Goal: Information Seeking & Learning: Compare options

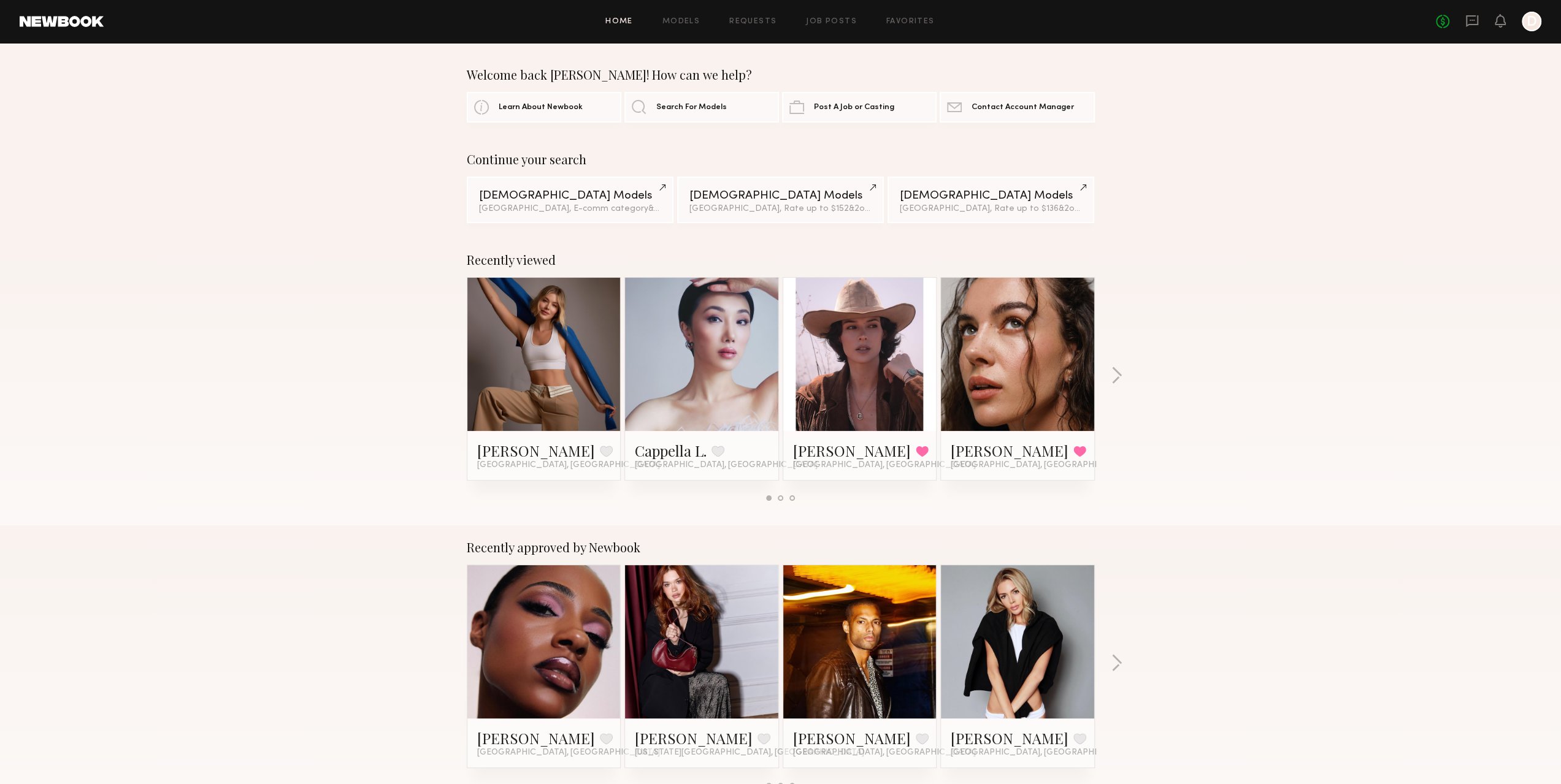
click at [1523, 22] on div at bounding box center [1531, 21] width 20 height 20
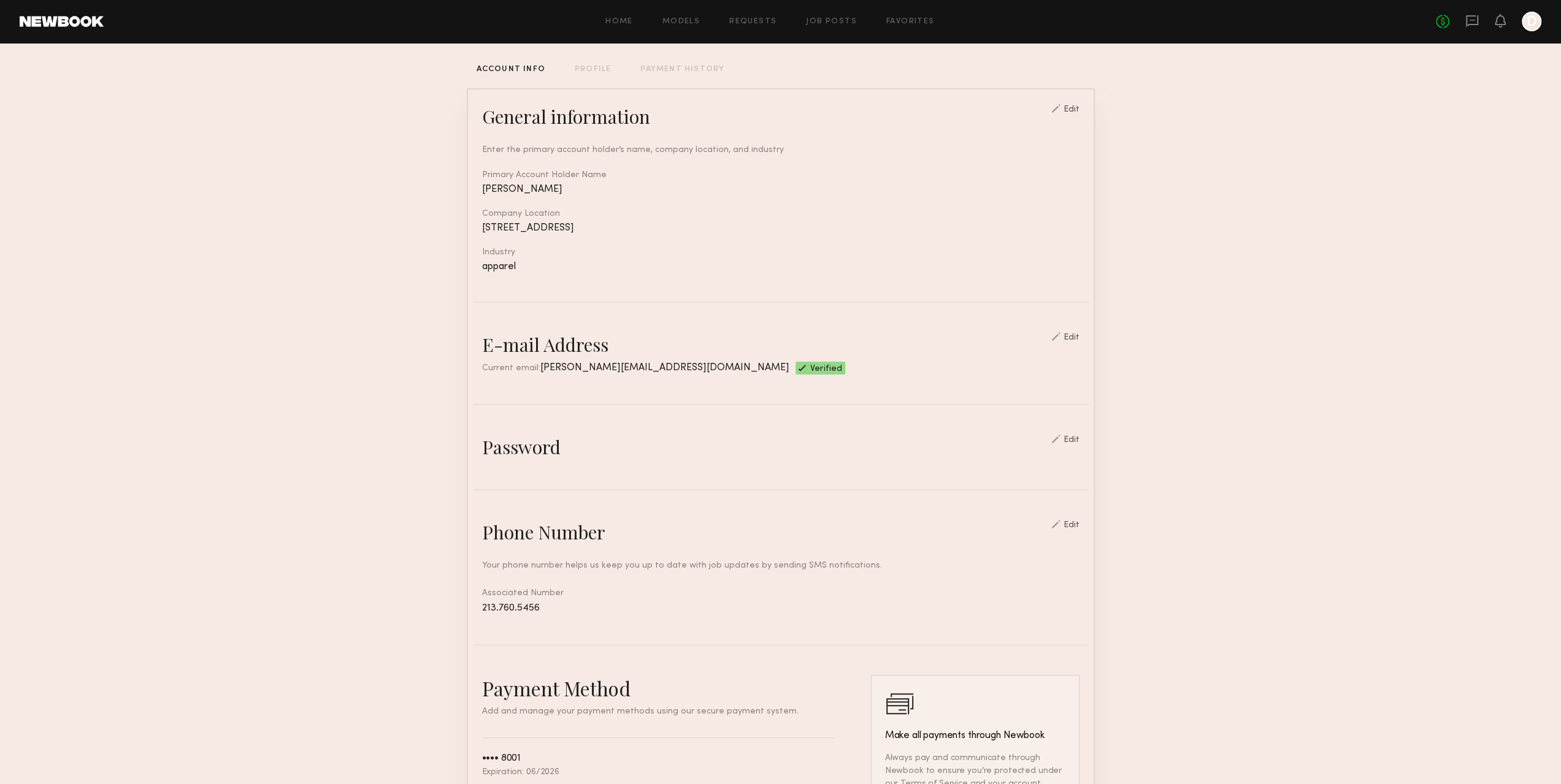
scroll to position [60, 0]
click at [602, 25] on div "Home Models Requests Job Posts Favorites Sign Out No fees up to $5,000 D" at bounding box center [823, 21] width 1437 height 20
click at [609, 24] on link "Home" at bounding box center [618, 21] width 28 height 8
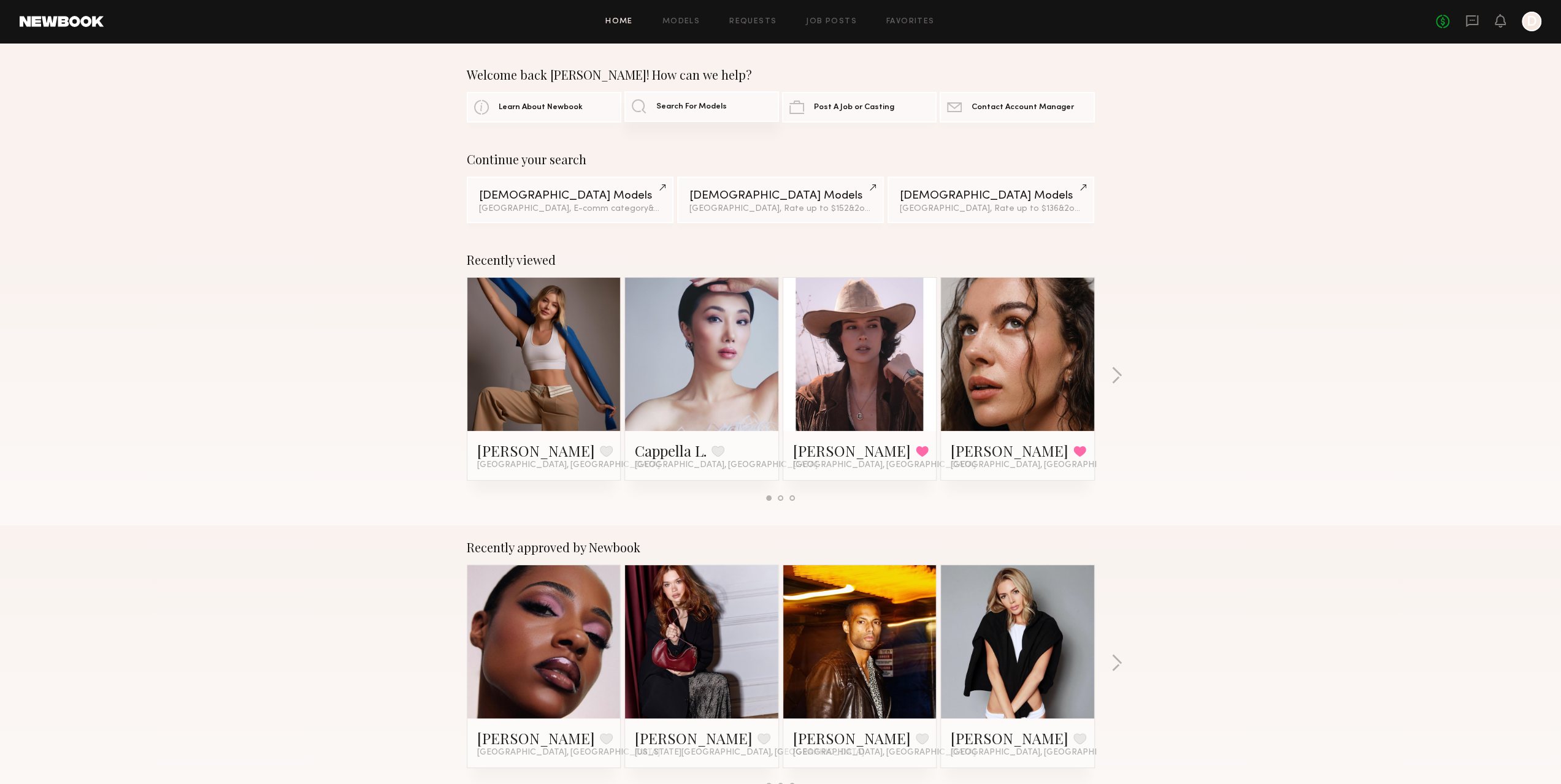
click at [676, 108] on span "Search For Models" at bounding box center [691, 107] width 71 height 8
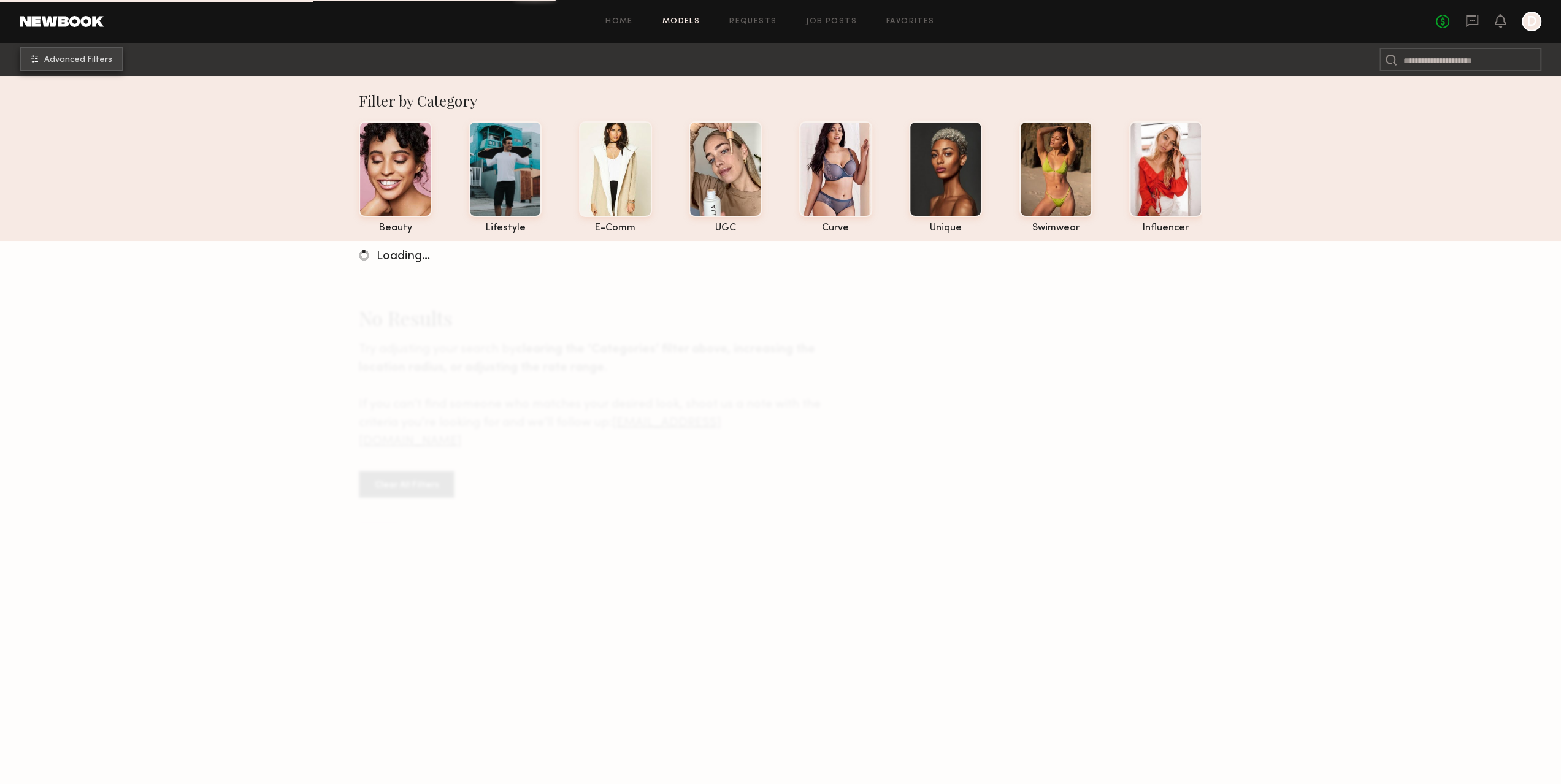
click at [69, 64] on span "Advanced Filters" at bounding box center [78, 60] width 68 height 9
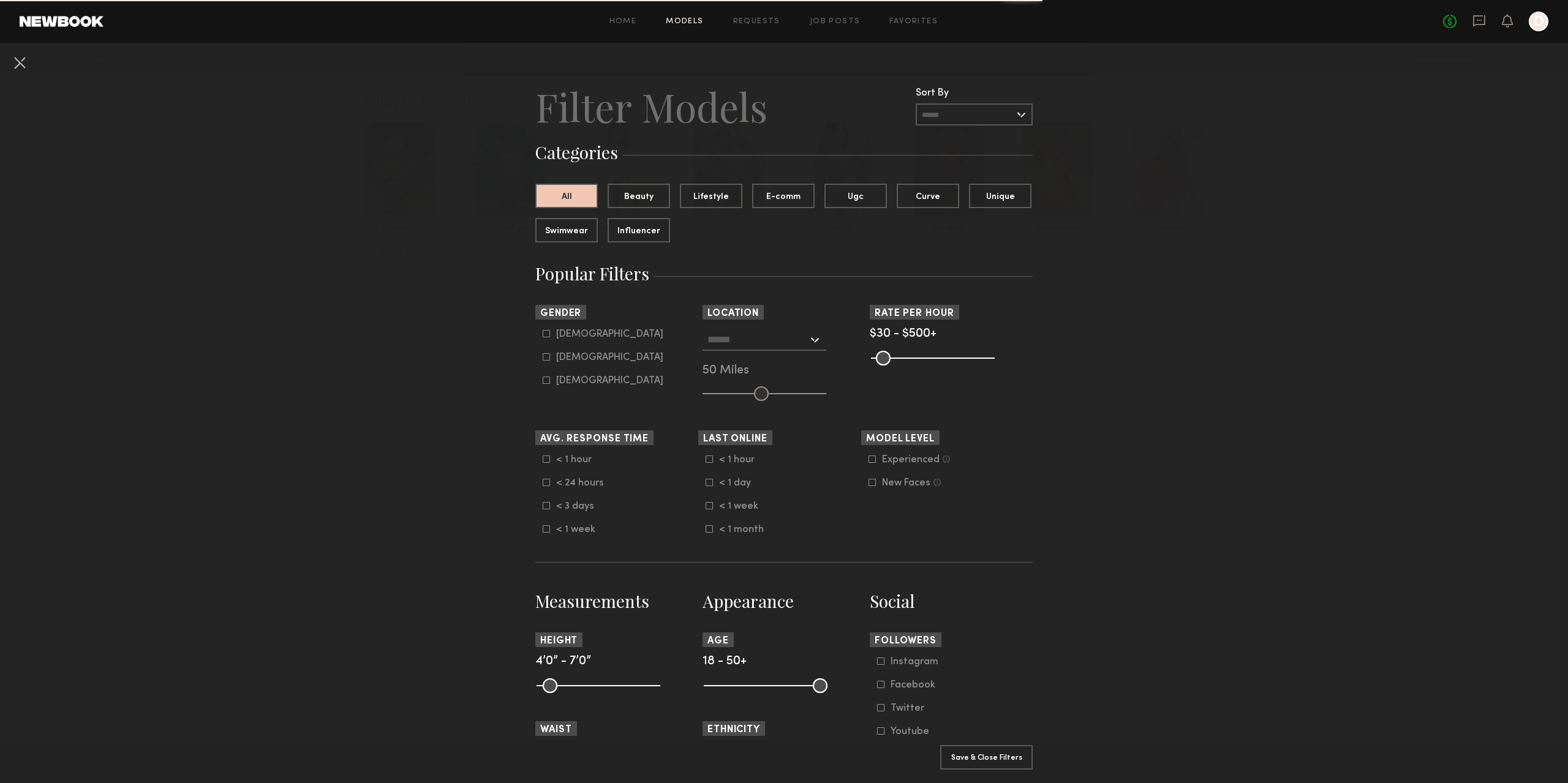
click at [1007, 117] on input "text" at bounding box center [974, 114] width 117 height 22
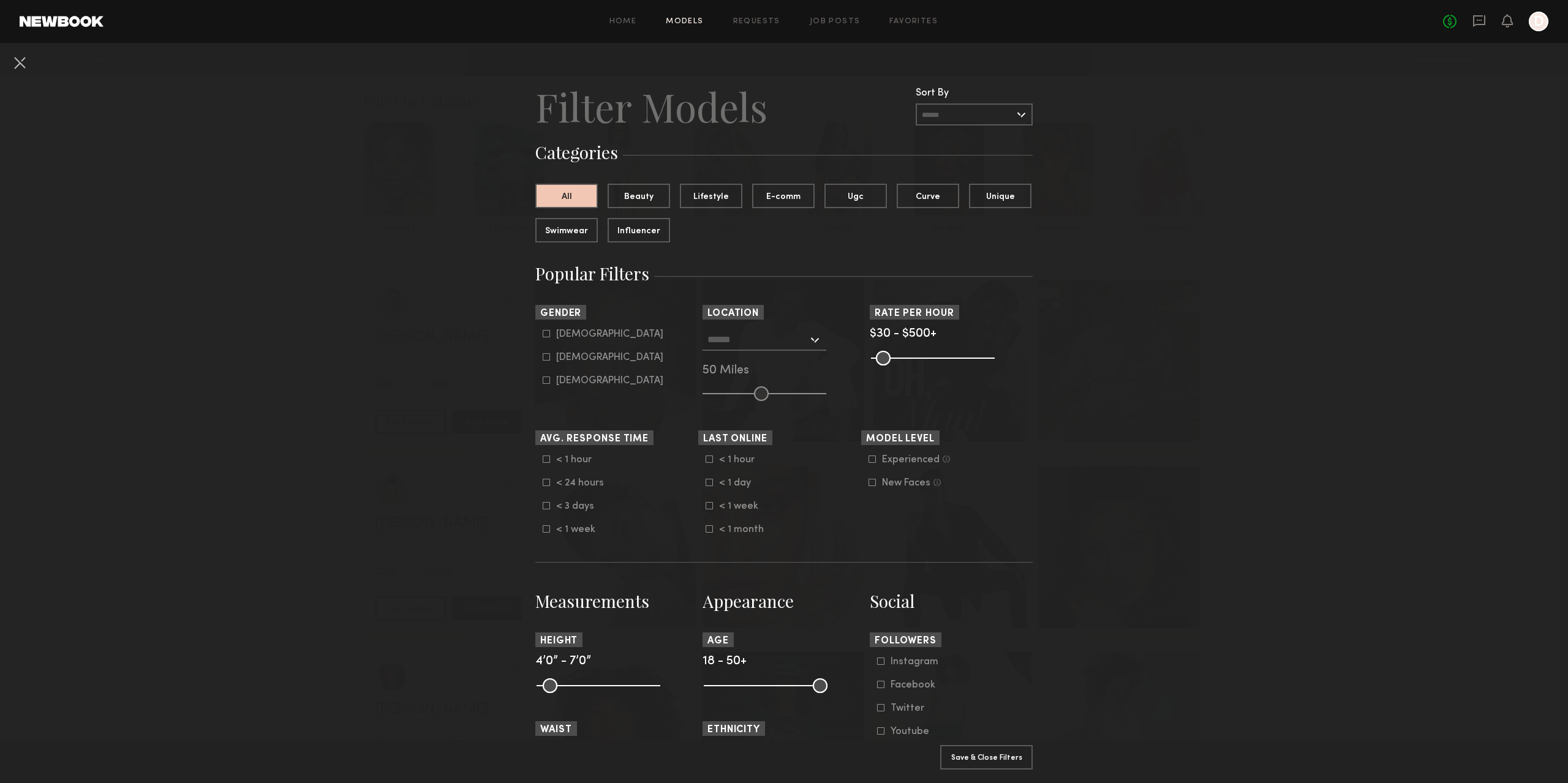
click at [543, 358] on icon at bounding box center [546, 357] width 7 height 7
type input "**"
click at [753, 333] on input "text" at bounding box center [757, 339] width 100 height 21
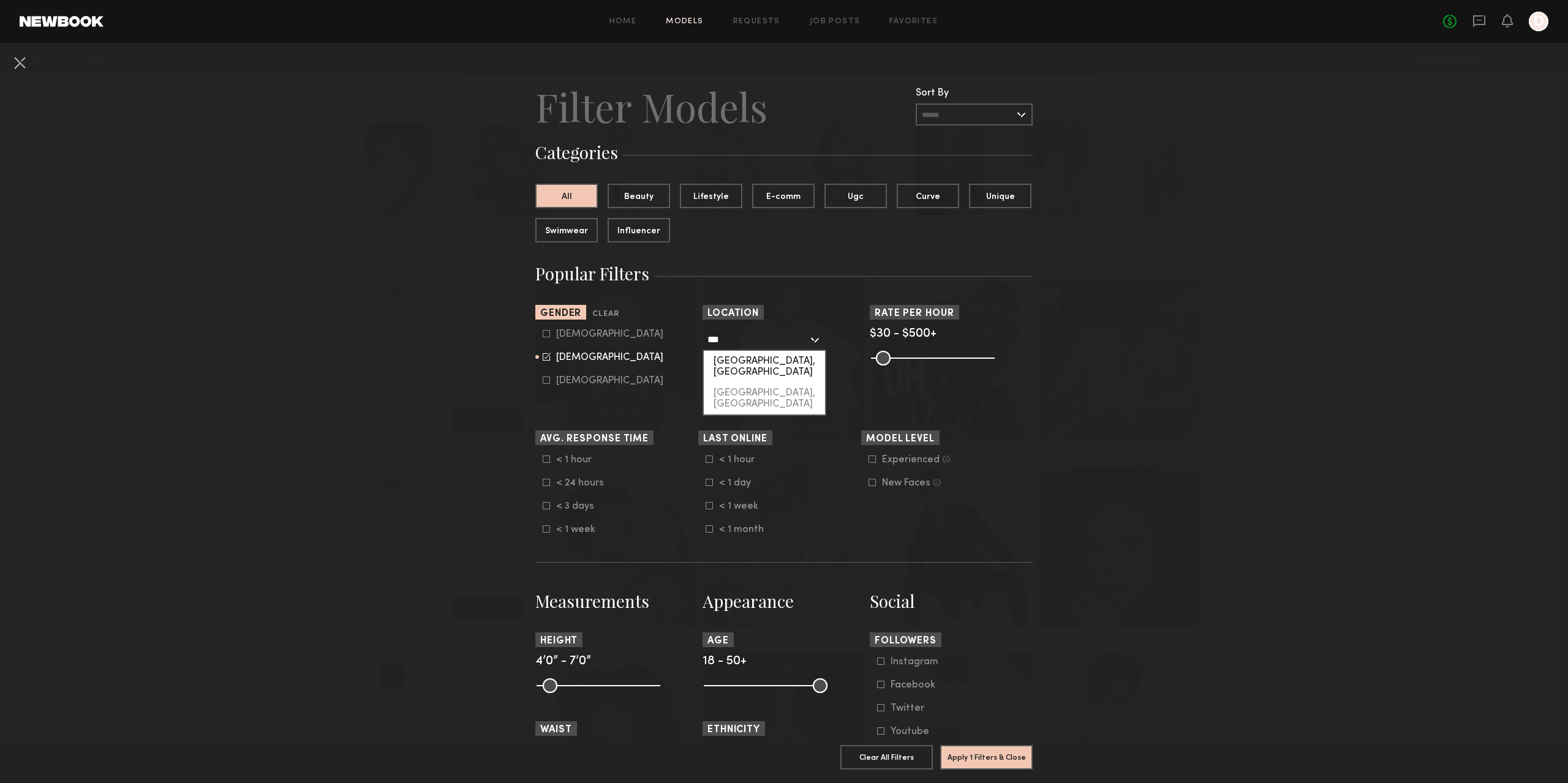
click at [735, 358] on div "[GEOGRAPHIC_DATA], [GEOGRAPHIC_DATA]" at bounding box center [764, 367] width 122 height 32
type input "**********"
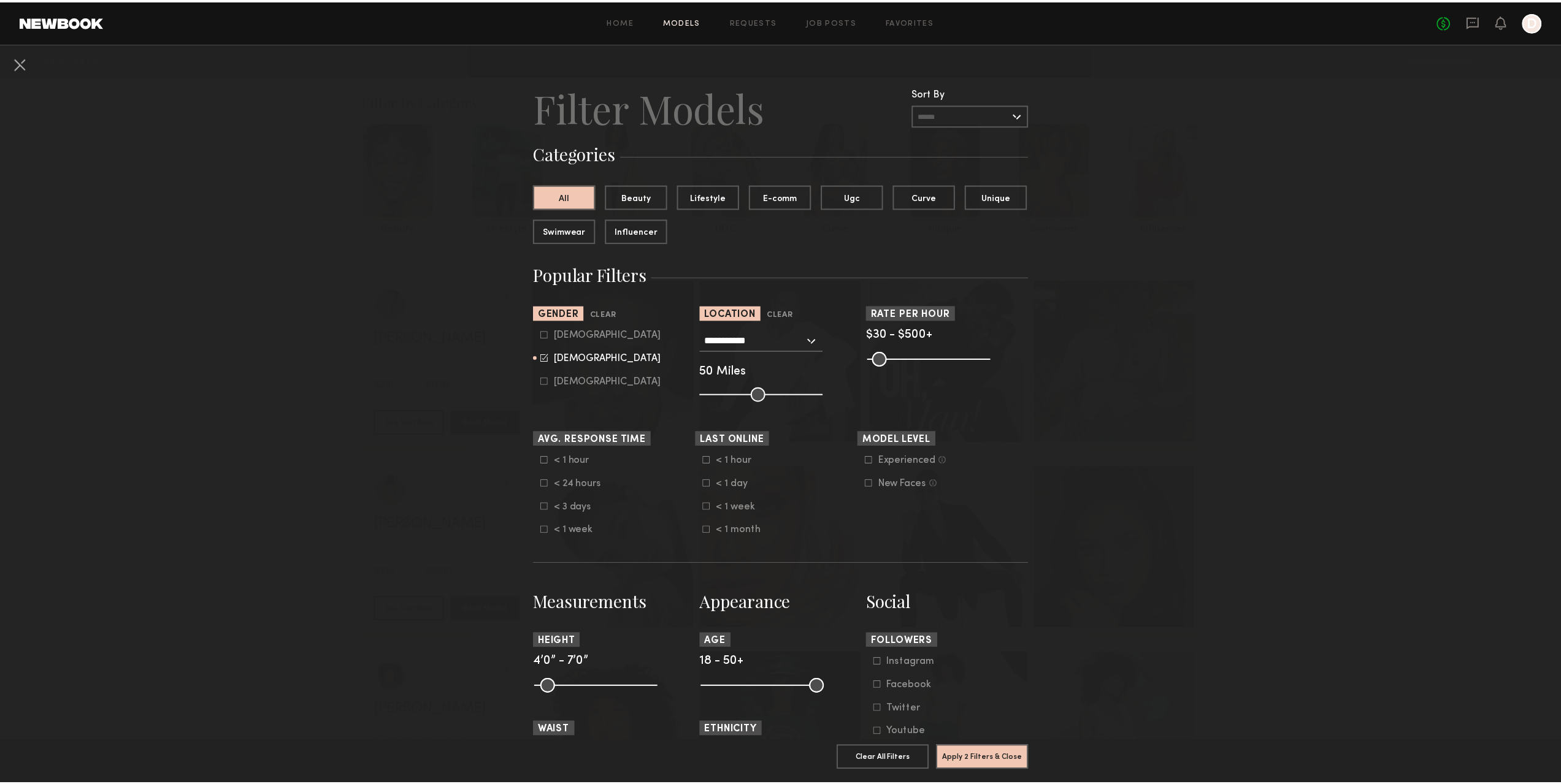
scroll to position [245, 0]
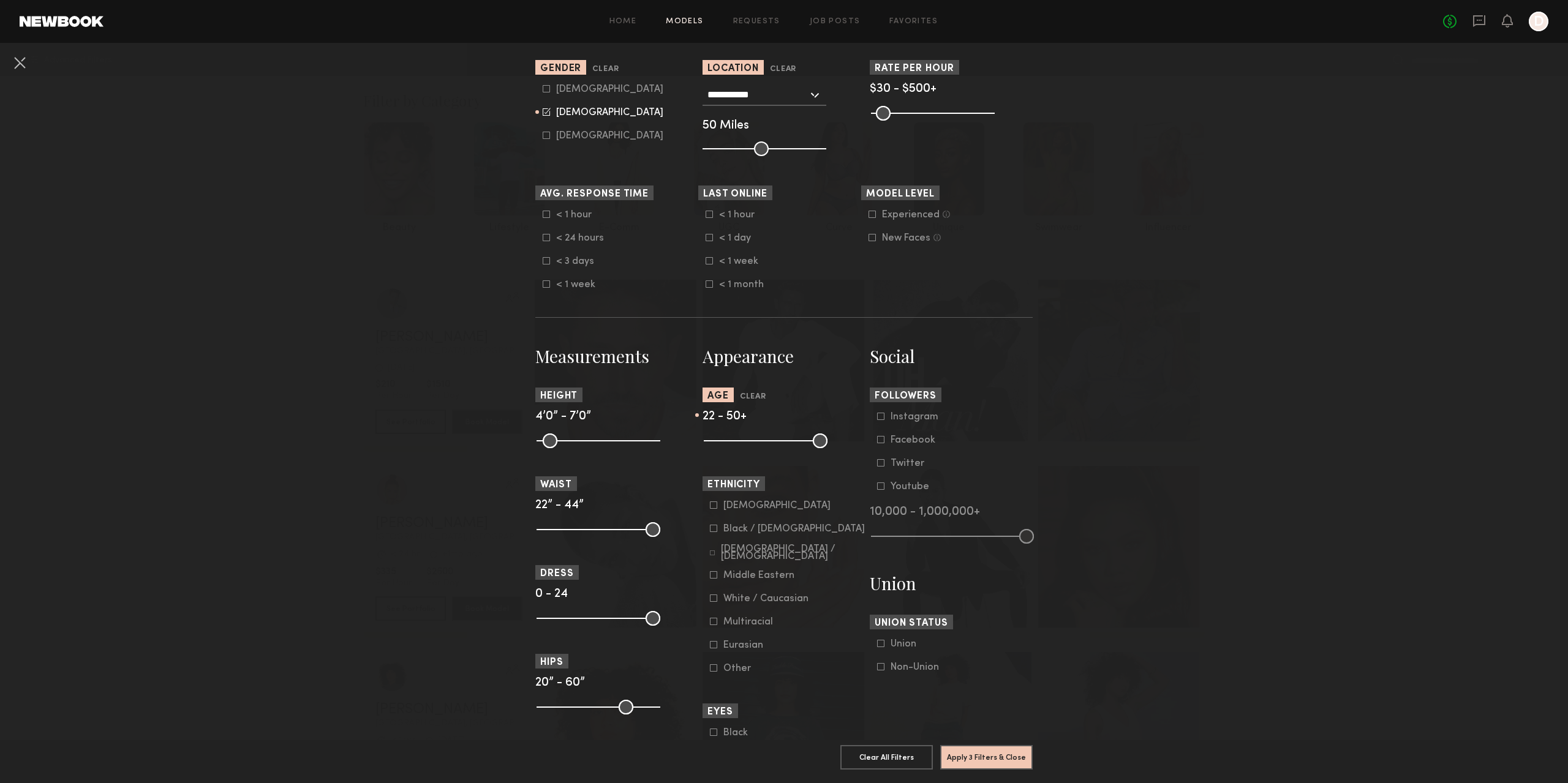
drag, startPoint x: 705, startPoint y: 439, endPoint x: 721, endPoint y: 442, distance: 16.3
type input "**"
click at [721, 442] on input "range" at bounding box center [765, 441] width 123 height 14
drag, startPoint x: 813, startPoint y: 439, endPoint x: 761, endPoint y: 443, distance: 52.2
type input "**"
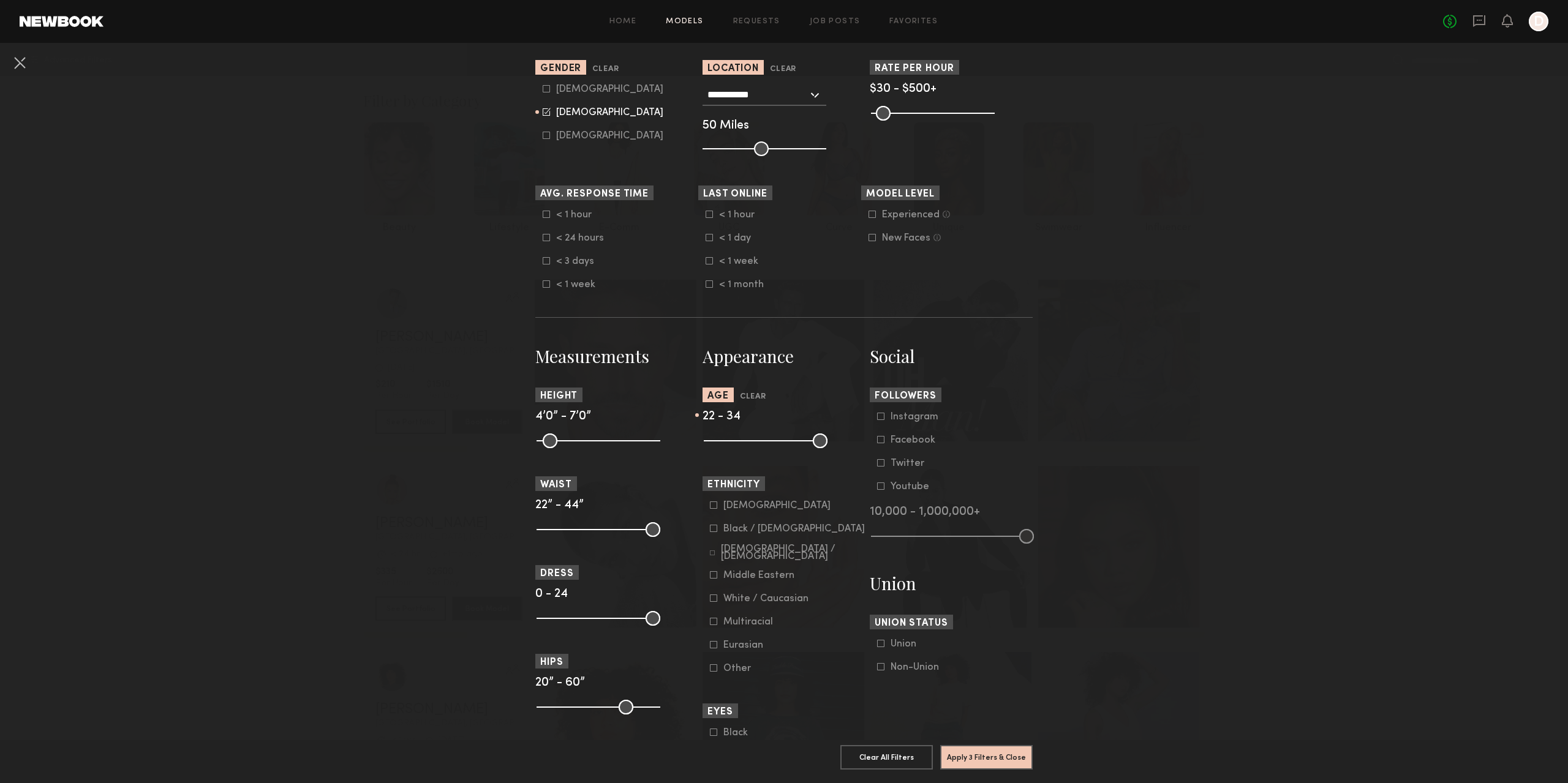
click at [761, 443] on input "range" at bounding box center [765, 441] width 123 height 14
drag, startPoint x: 542, startPoint y: 443, endPoint x: 593, endPoint y: 445, distance: 51.0
type input "**"
click at [593, 445] on input "range" at bounding box center [598, 441] width 123 height 14
click at [995, 754] on button "Apply 4 Filters & Close" at bounding box center [986, 756] width 92 height 24
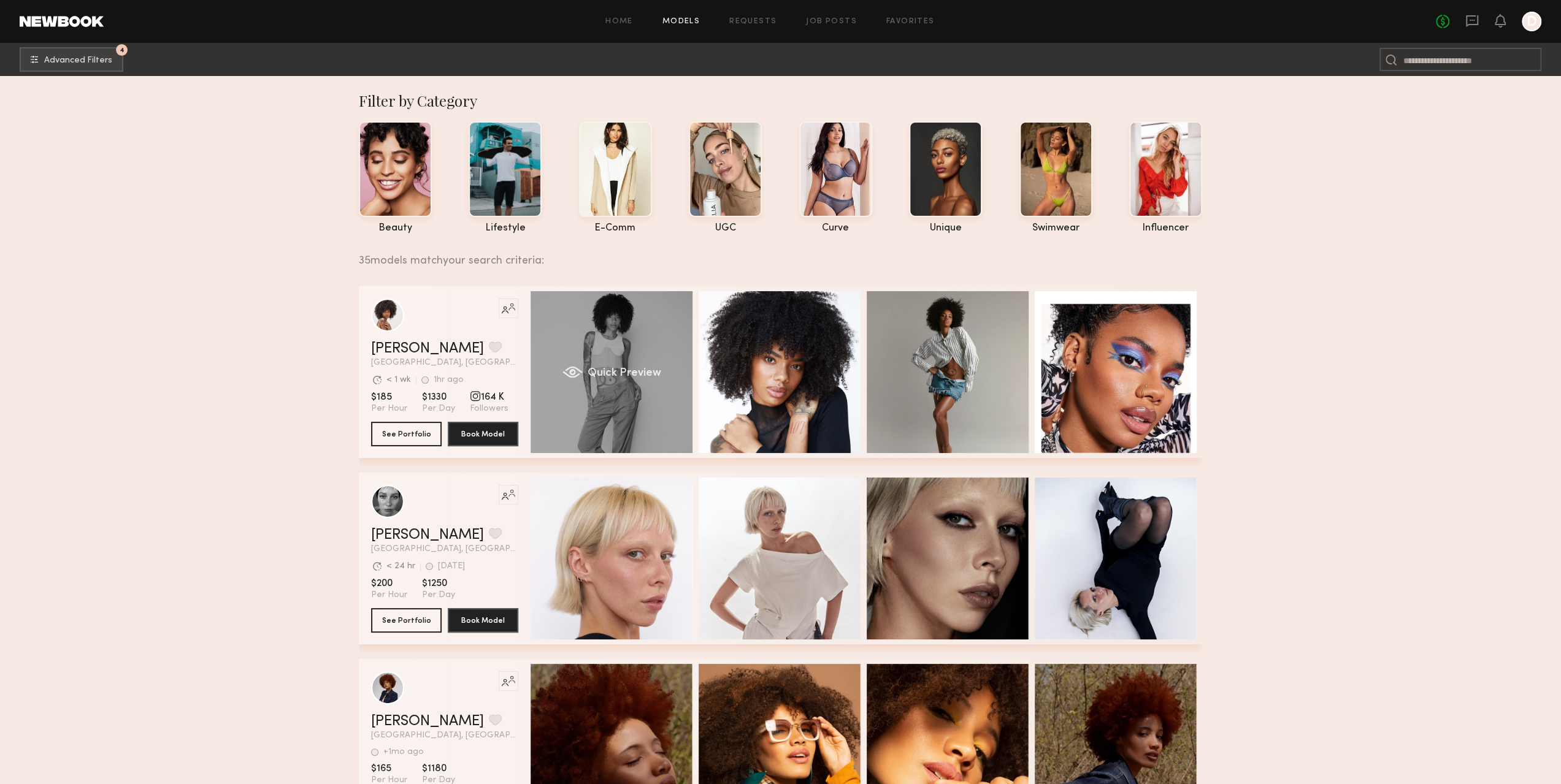
click at [620, 332] on div "Quick Preview" at bounding box center [611, 372] width 162 height 162
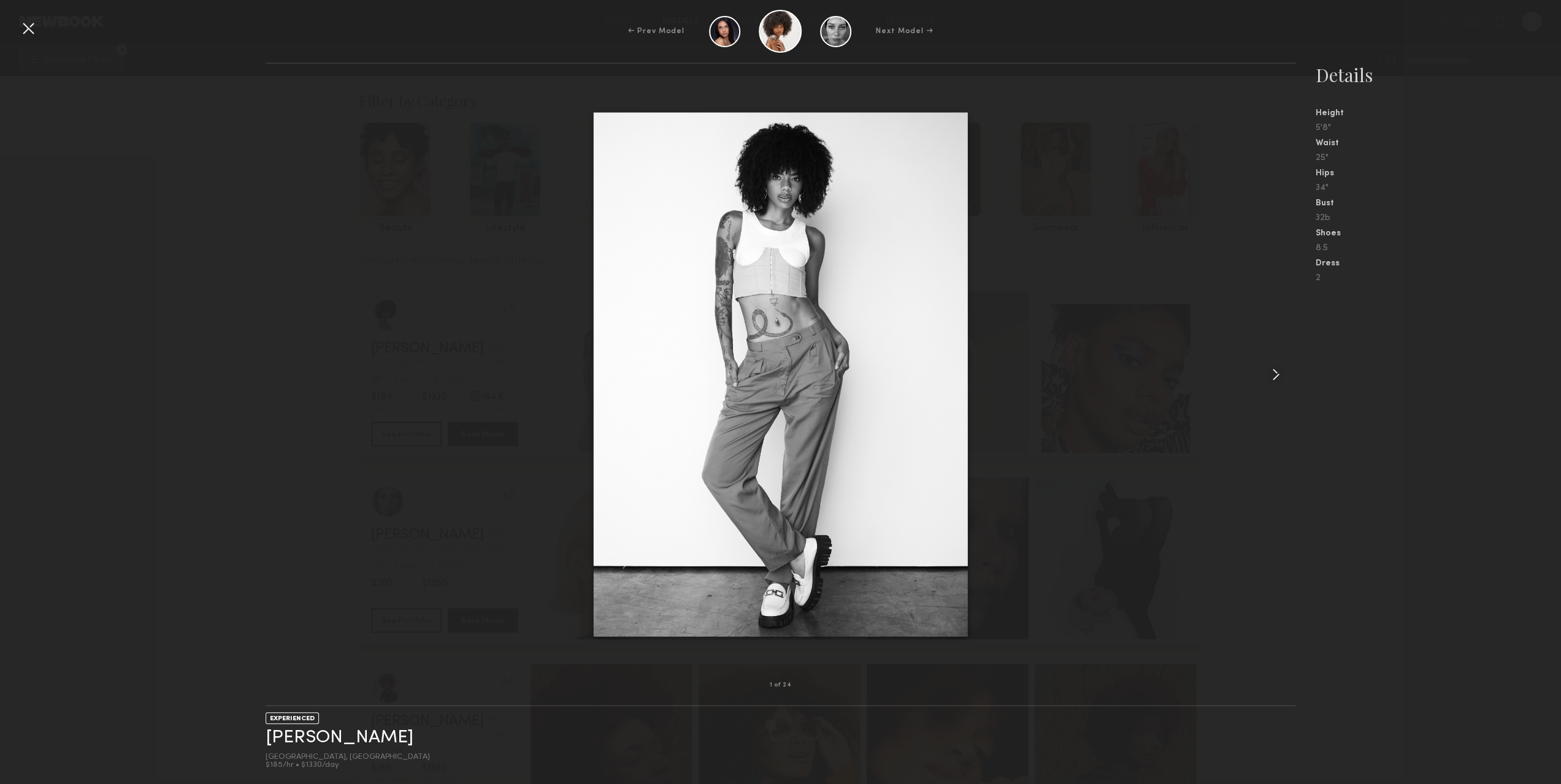
click at [1266, 362] on div at bounding box center [1275, 374] width 41 height 583
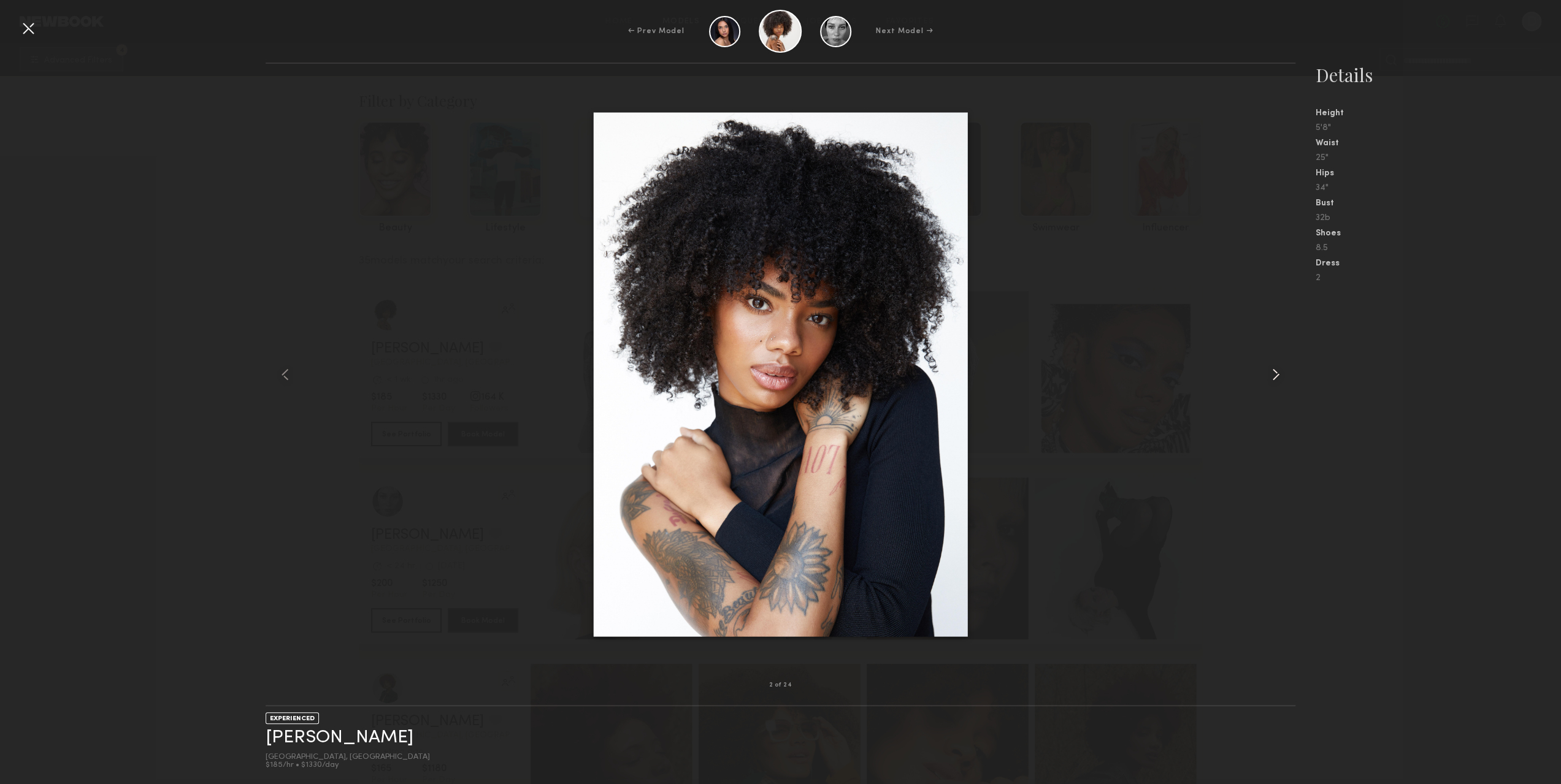
click at [1266, 362] on div at bounding box center [1275, 374] width 41 height 583
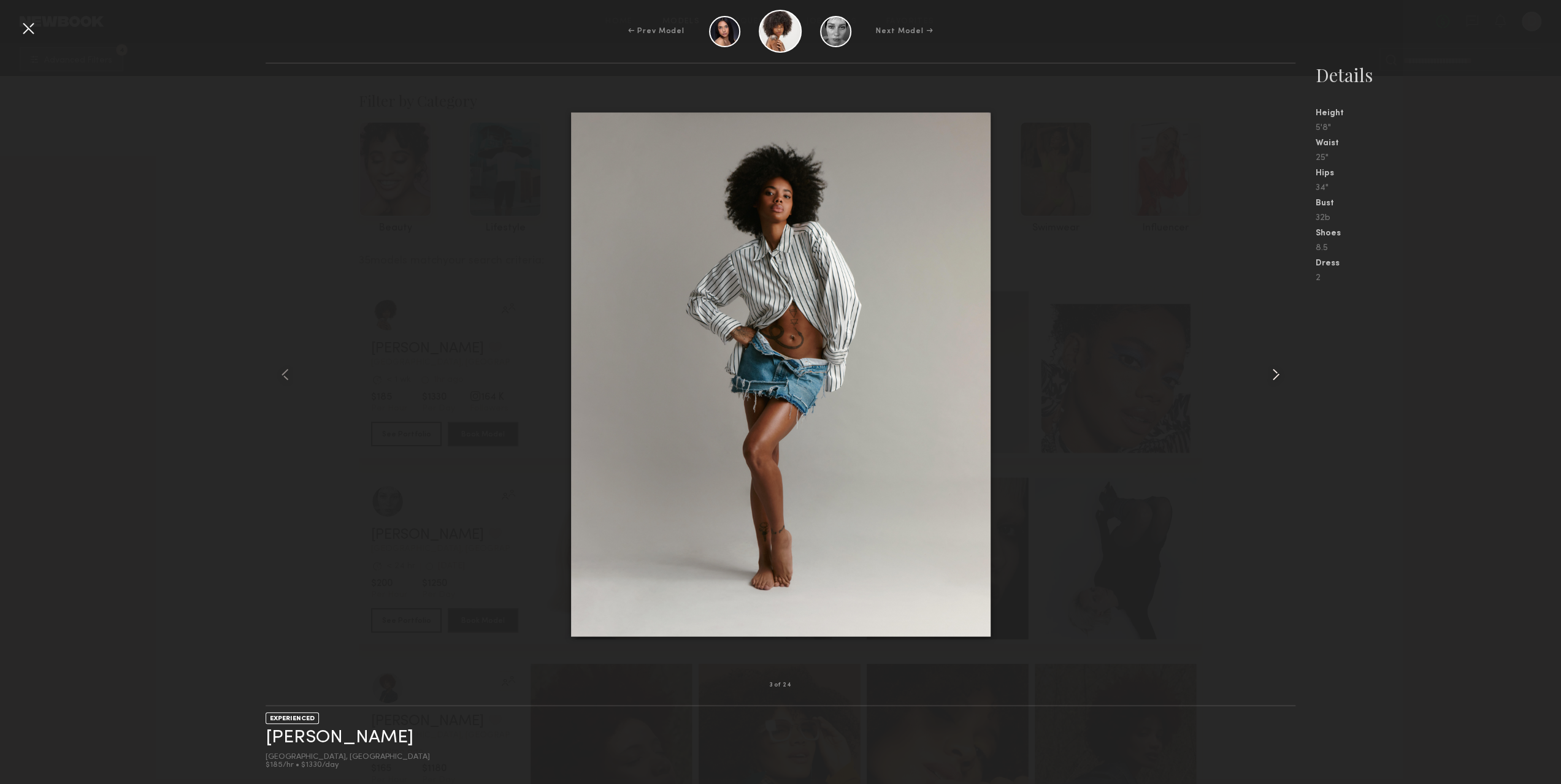
click at [1266, 362] on div at bounding box center [1275, 374] width 41 height 583
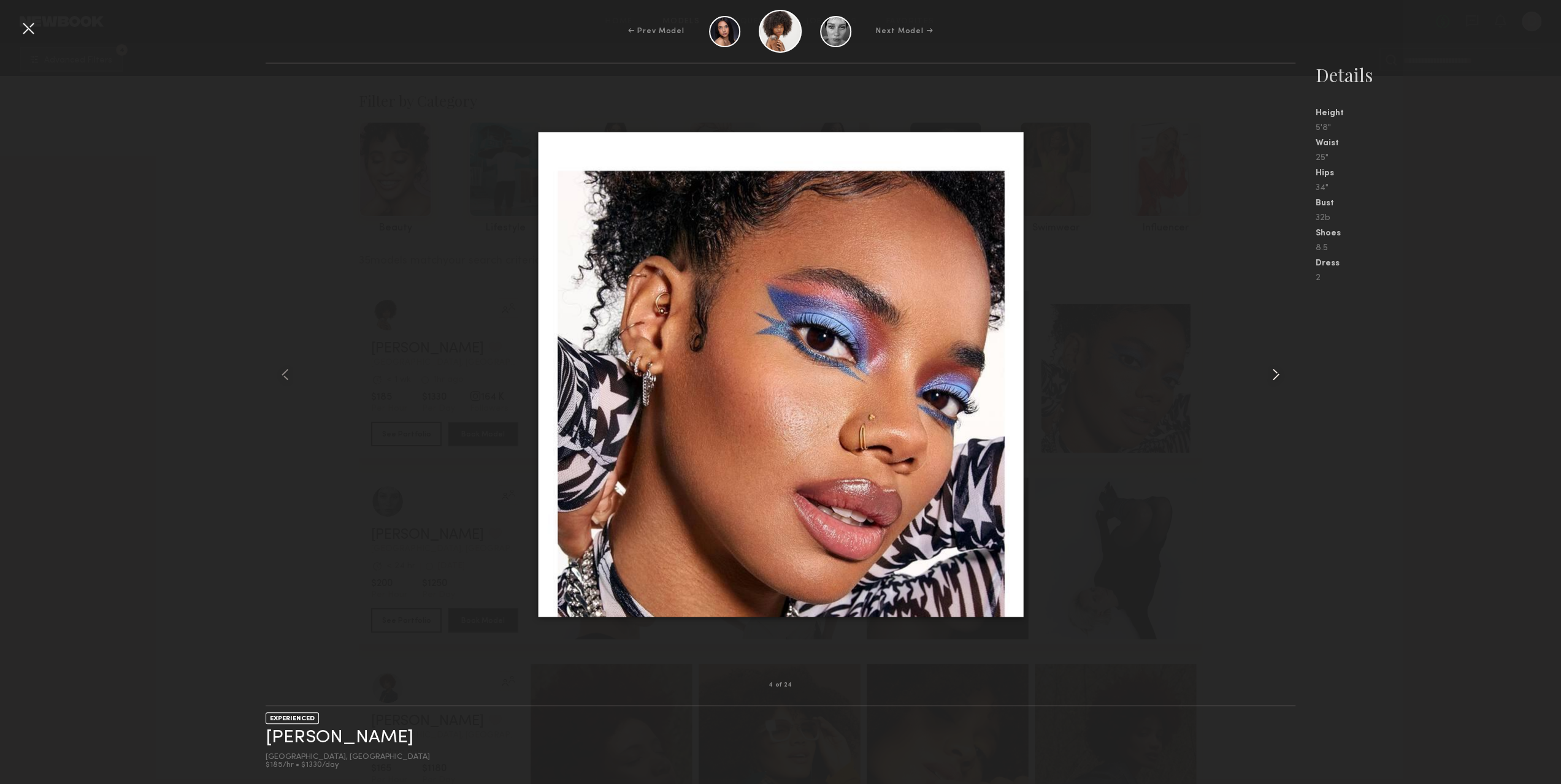
click at [1266, 362] on div at bounding box center [1275, 374] width 41 height 583
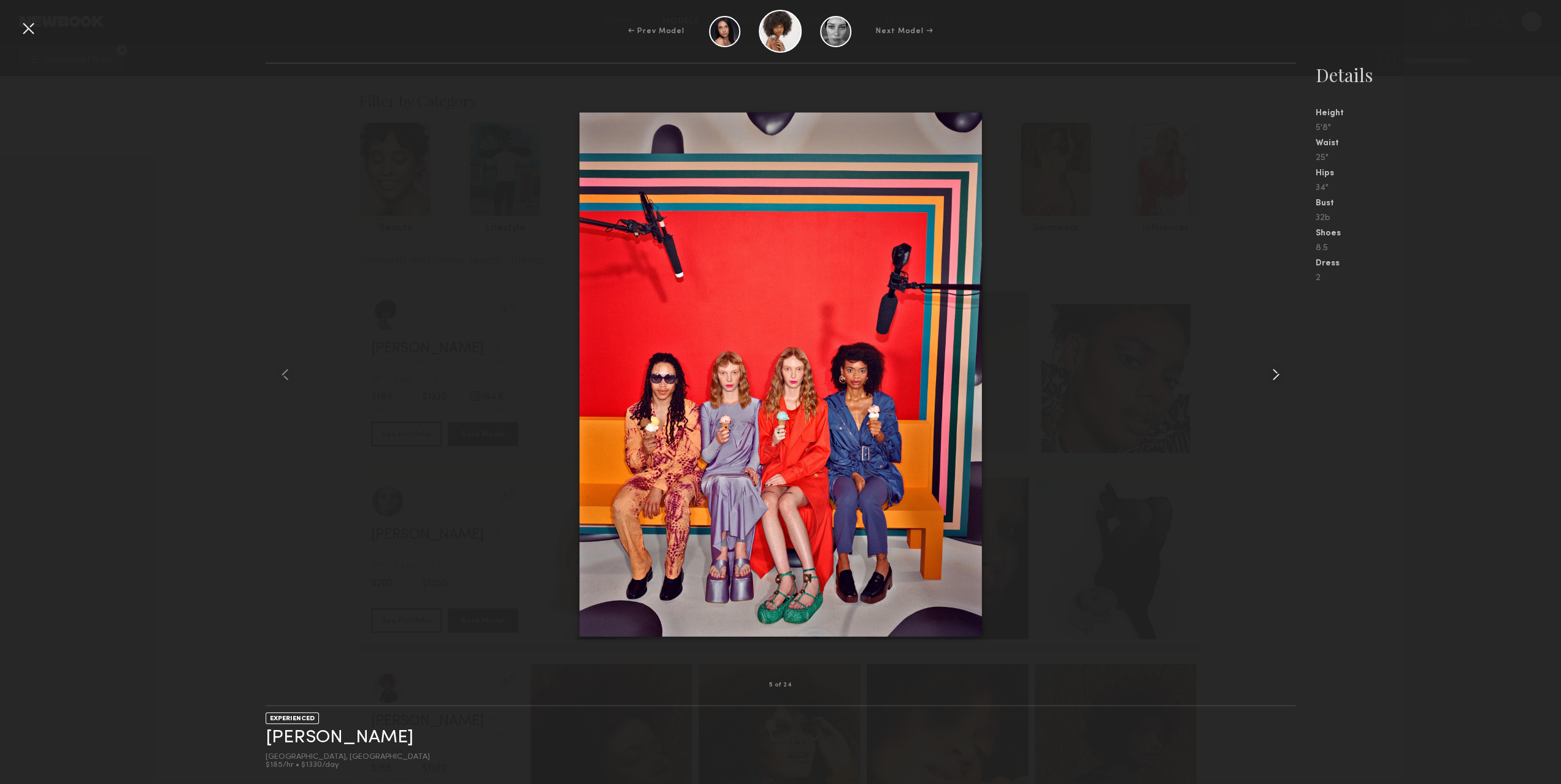
click at [1266, 362] on div at bounding box center [1275, 374] width 41 height 583
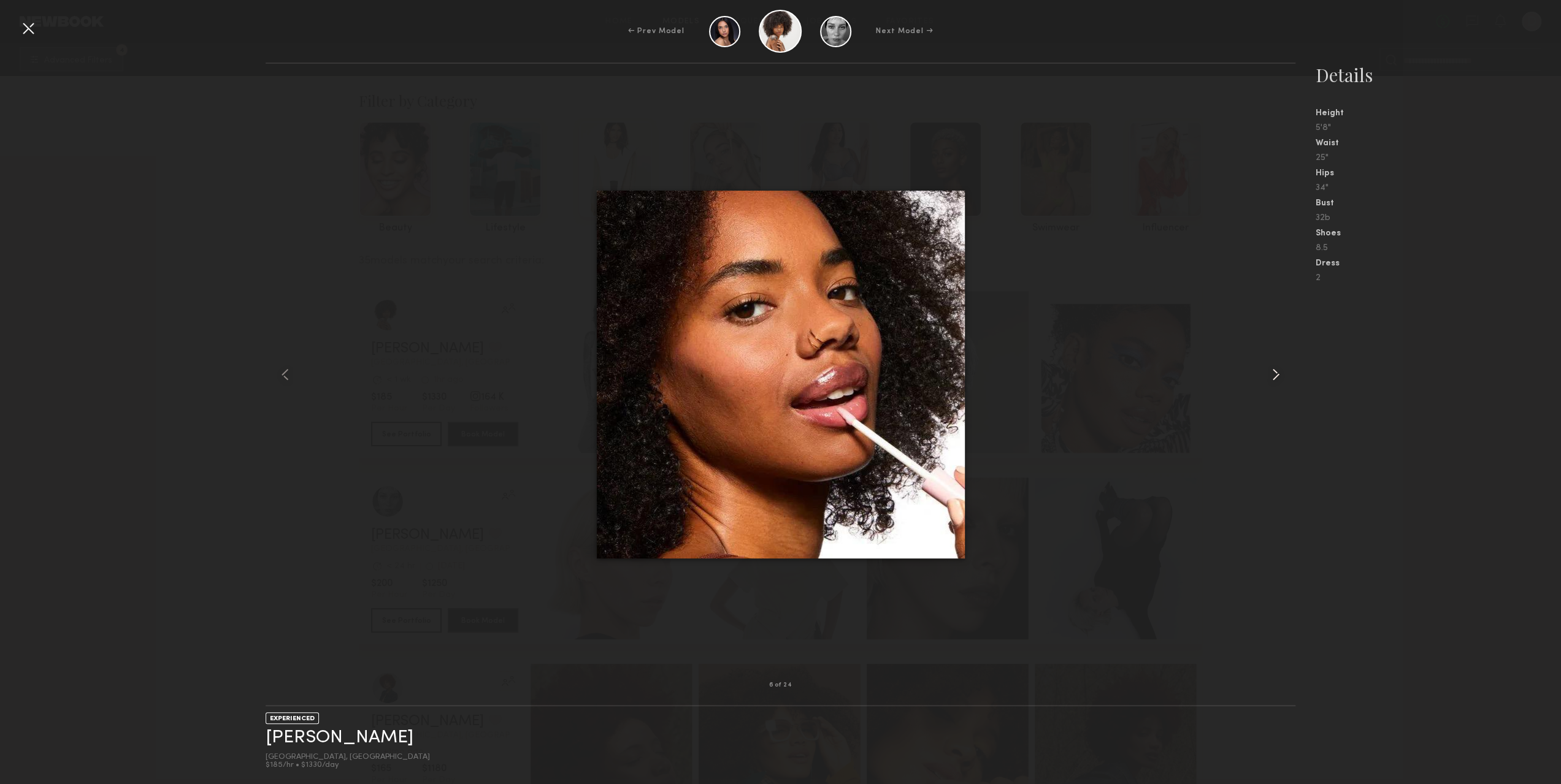
click at [1266, 362] on div at bounding box center [1275, 374] width 41 height 583
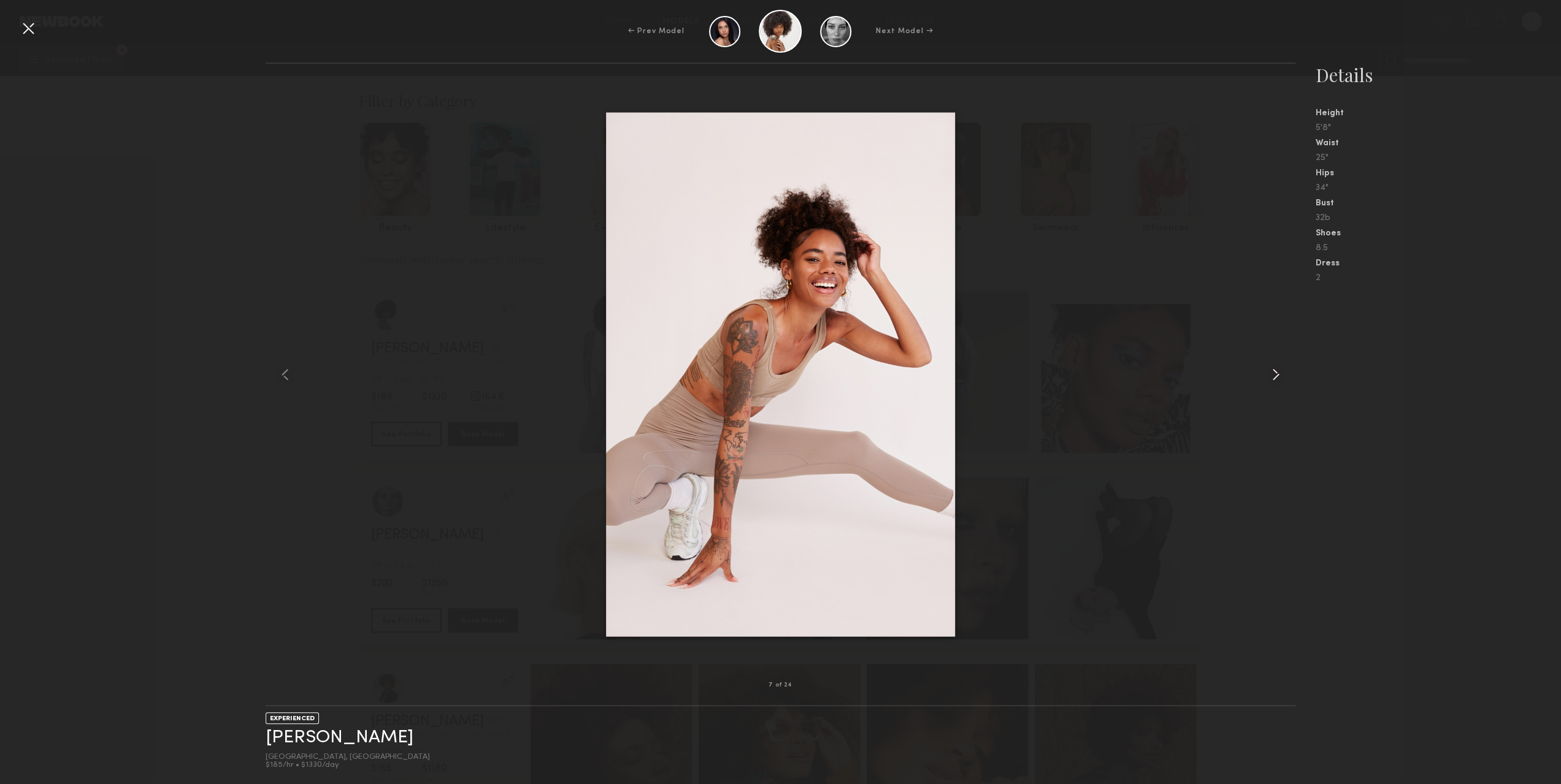
click at [1266, 362] on div at bounding box center [1275, 374] width 41 height 583
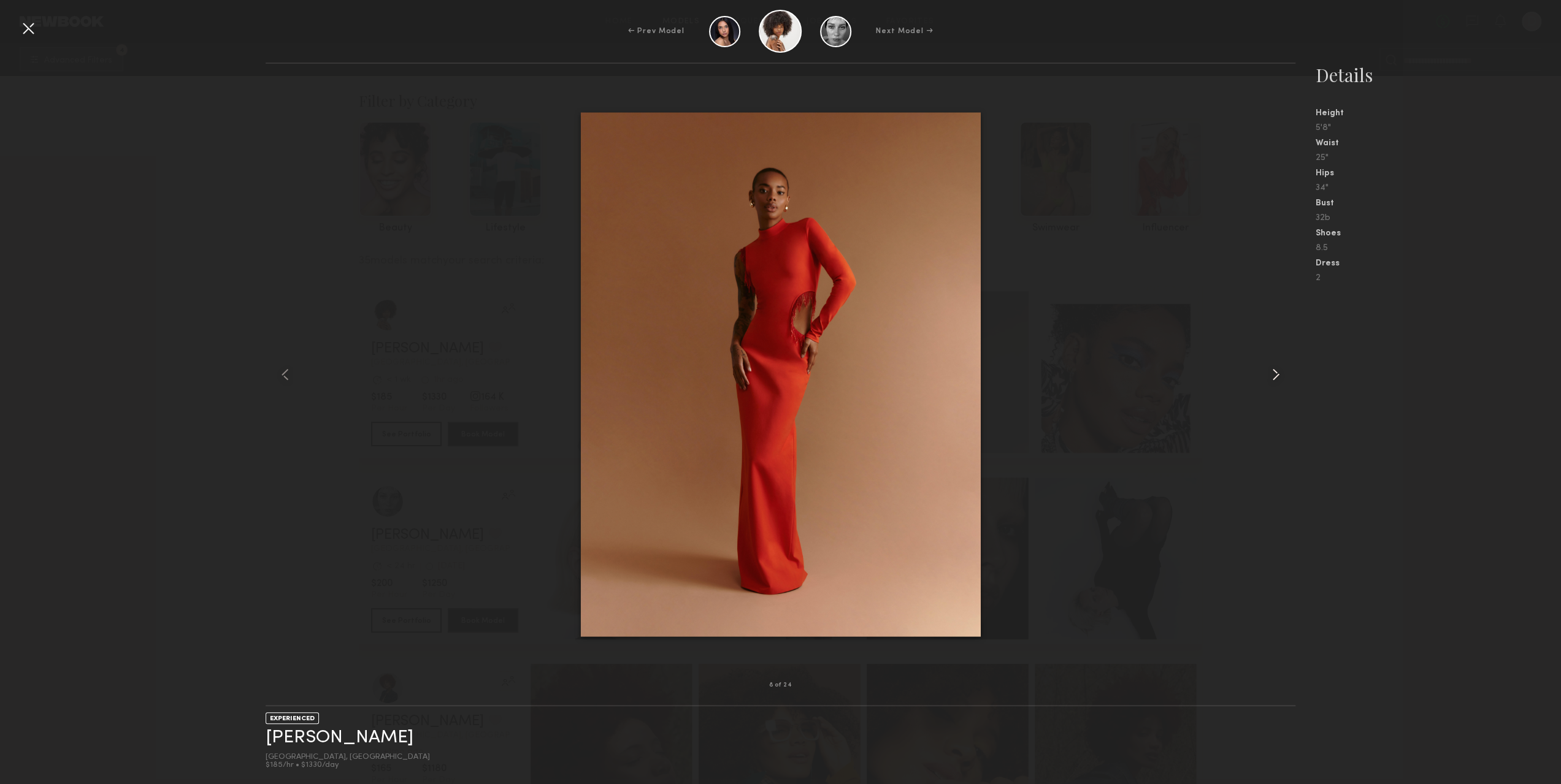
click at [1266, 362] on div at bounding box center [1275, 374] width 41 height 583
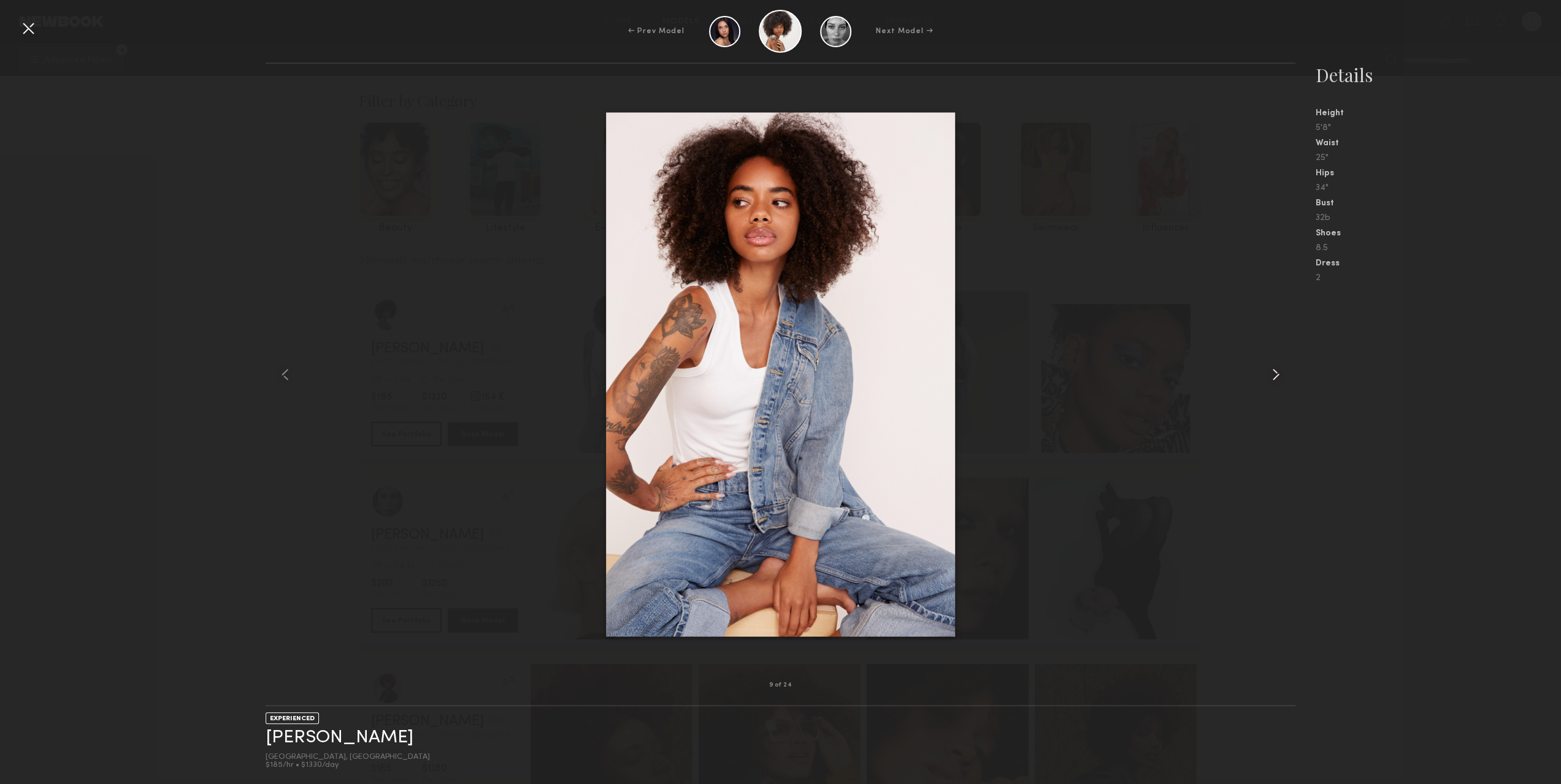
click at [1266, 362] on div at bounding box center [1275, 374] width 41 height 583
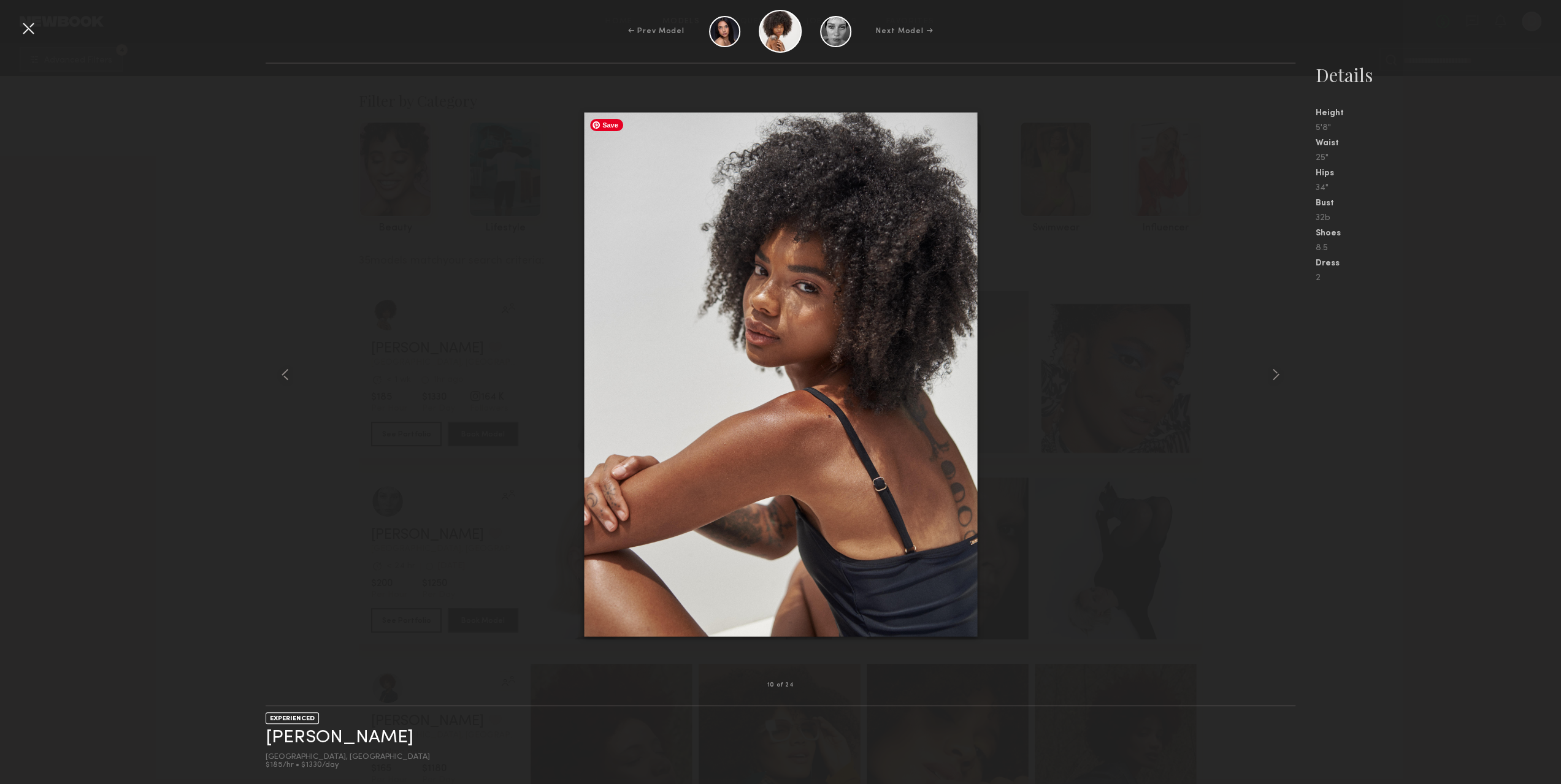
click at [221, 229] on div "10 of 24 EXPERIENCED [PERSON_NAME] Atlanta, [GEOGRAPHIC_DATA] $185/hr • $1330/d…" at bounding box center [780, 423] width 1561 height 722
click at [29, 28] on div at bounding box center [29, 29] width 20 height 20
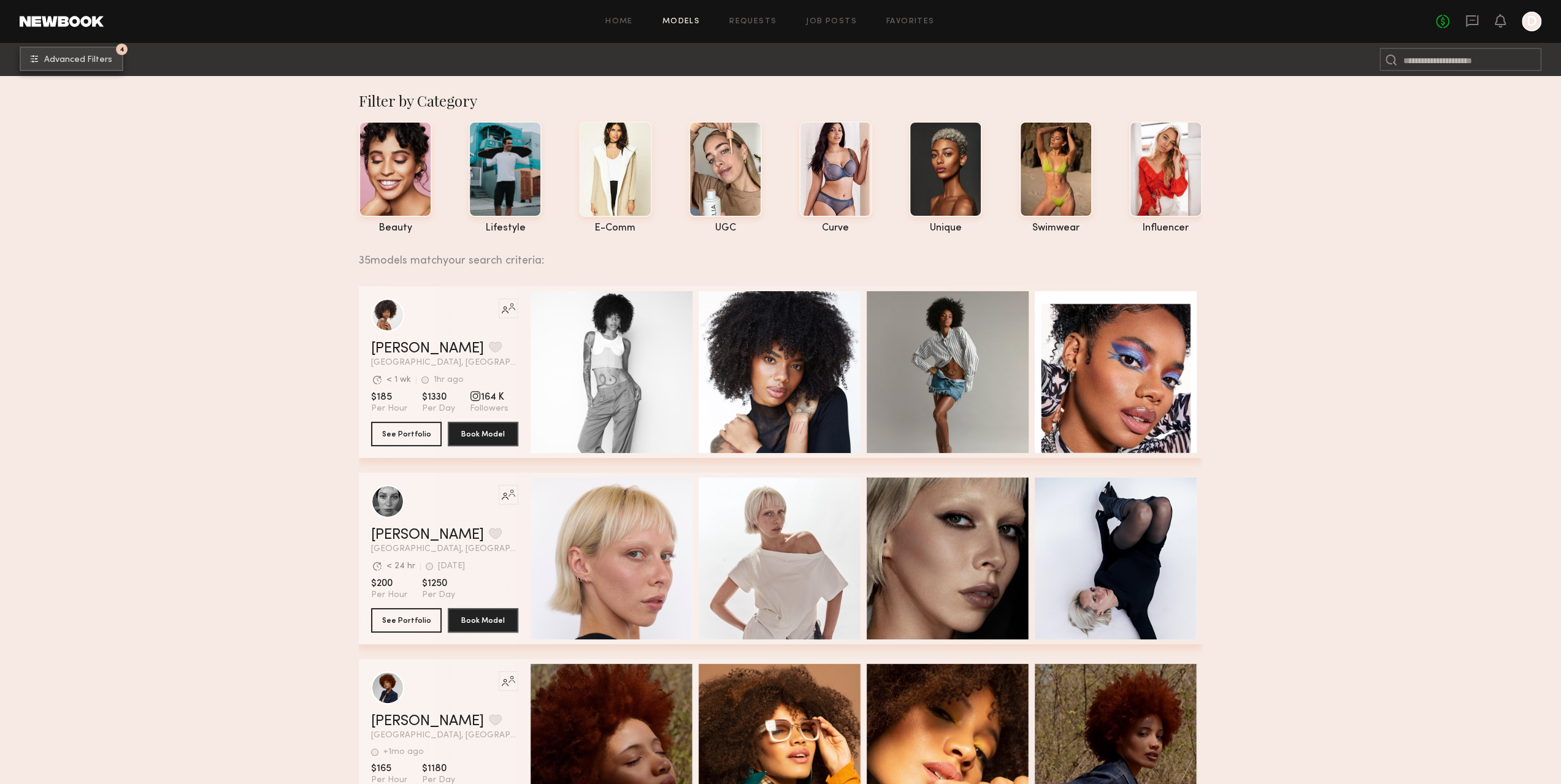
click at [109, 57] on span "Advanced Filters" at bounding box center [78, 60] width 68 height 9
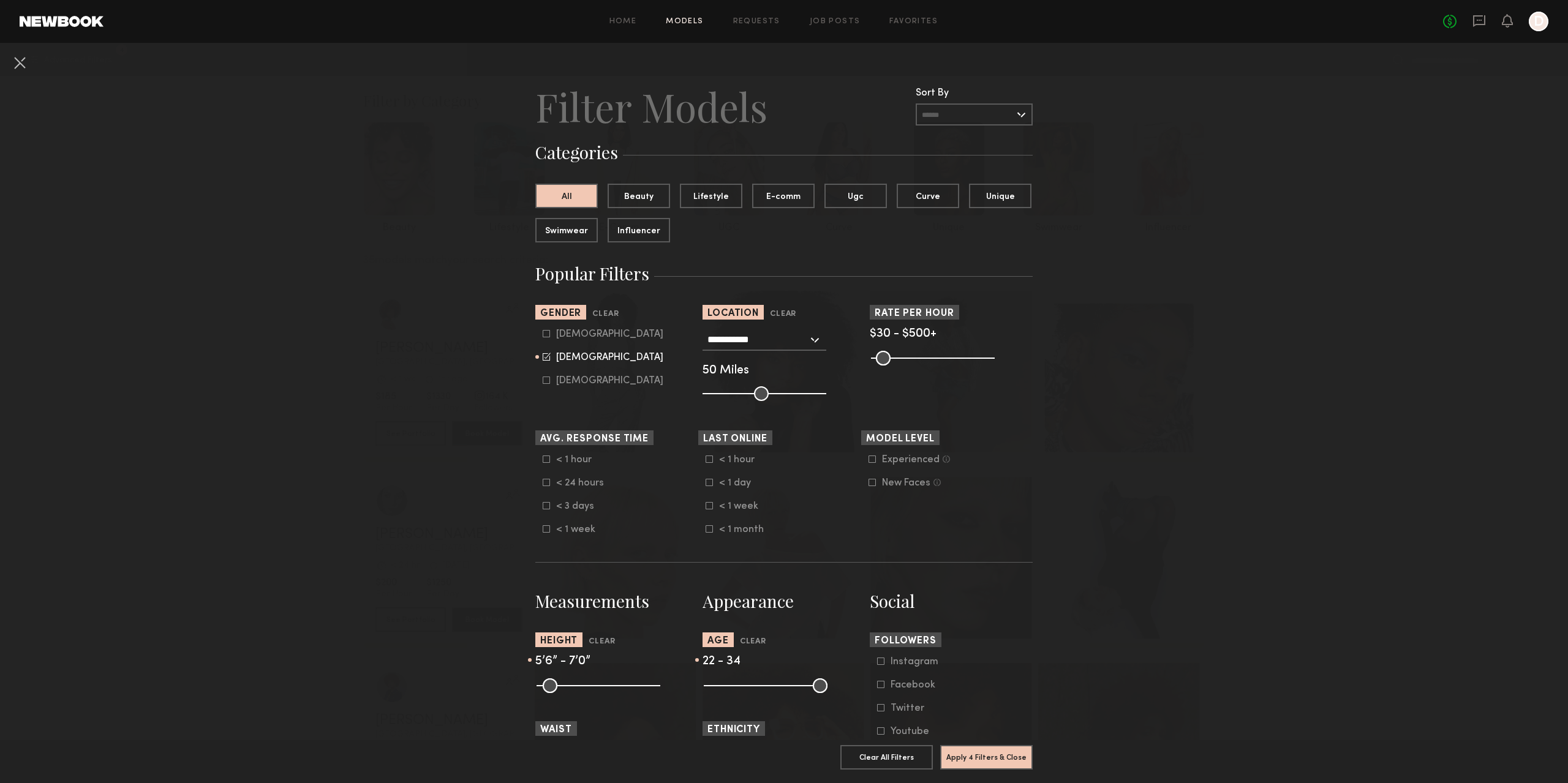
click at [790, 353] on div "**********" at bounding box center [784, 365] width 163 height 72
click at [822, 341] on div "**********" at bounding box center [784, 365] width 163 height 72
click at [820, 340] on div "**********" at bounding box center [764, 340] width 123 height 22
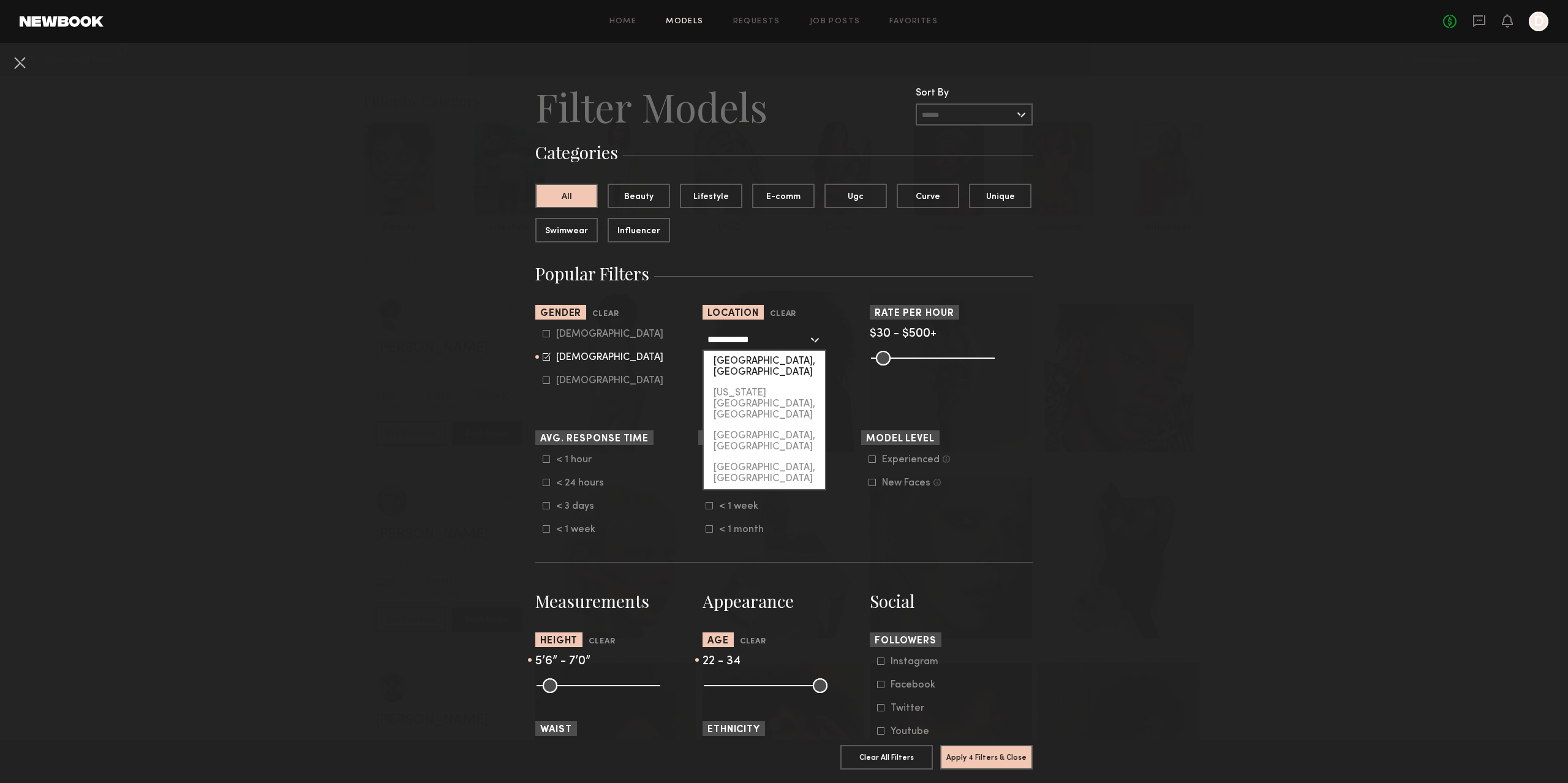
click at [777, 366] on div "[GEOGRAPHIC_DATA], [GEOGRAPHIC_DATA]" at bounding box center [764, 367] width 122 height 32
type input "**********"
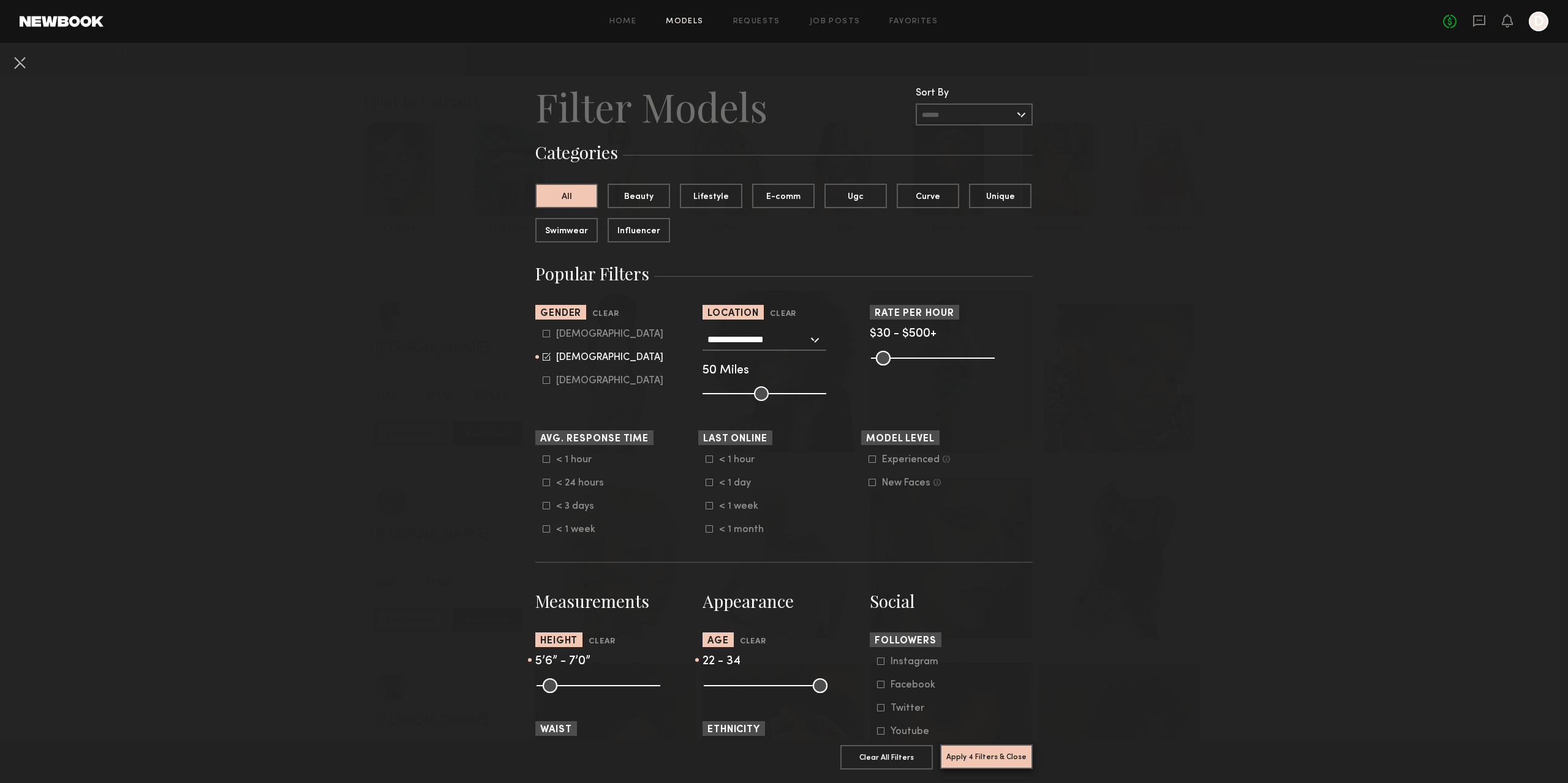
click at [983, 745] on button "Apply 4 Filters & Close" at bounding box center [986, 756] width 92 height 24
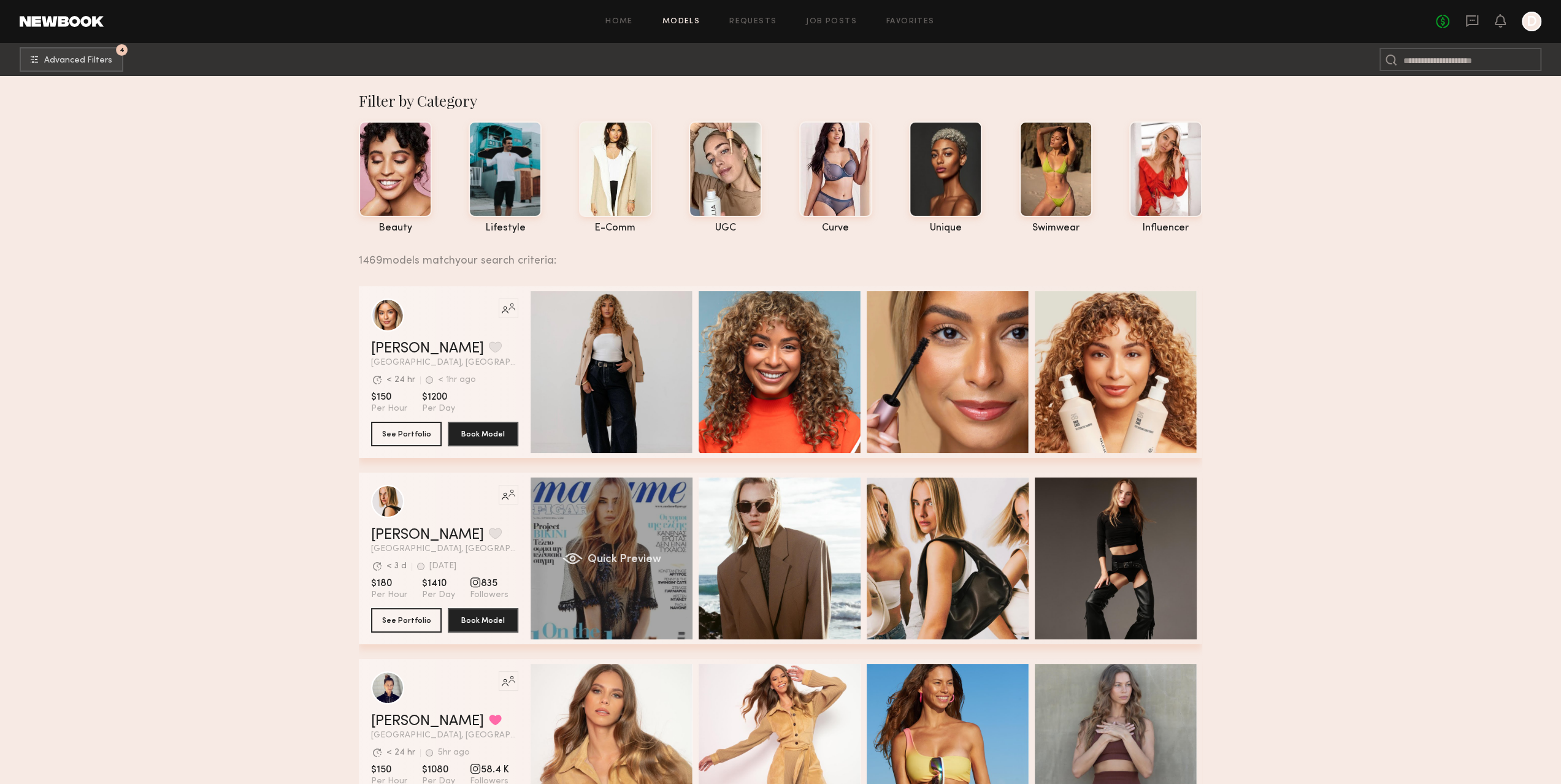
click at [615, 572] on div "Quick Preview" at bounding box center [611, 558] width 162 height 162
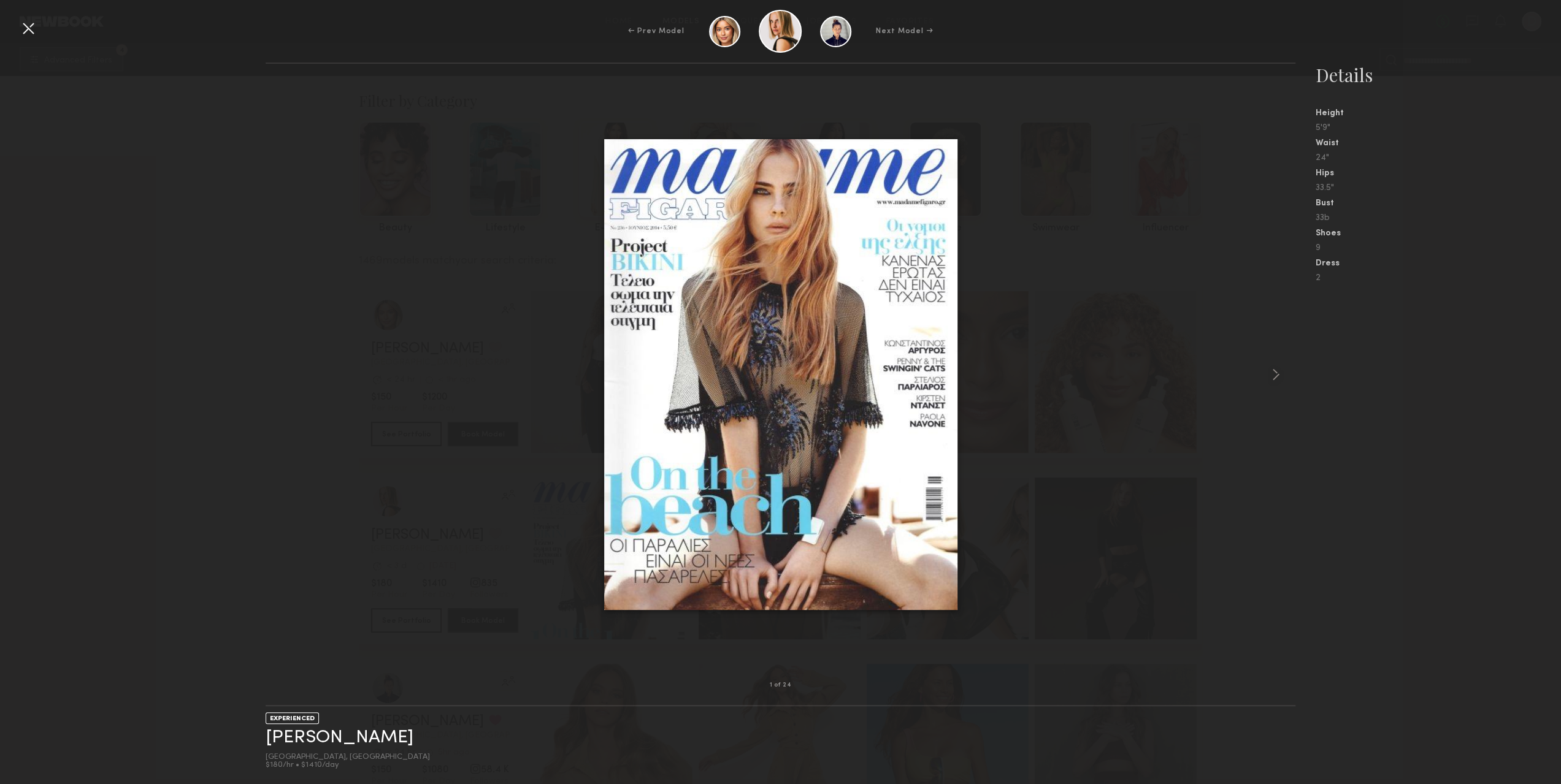
click at [1241, 371] on div at bounding box center [780, 374] width 1030 height 583
click at [1264, 371] on div at bounding box center [1275, 374] width 41 height 583
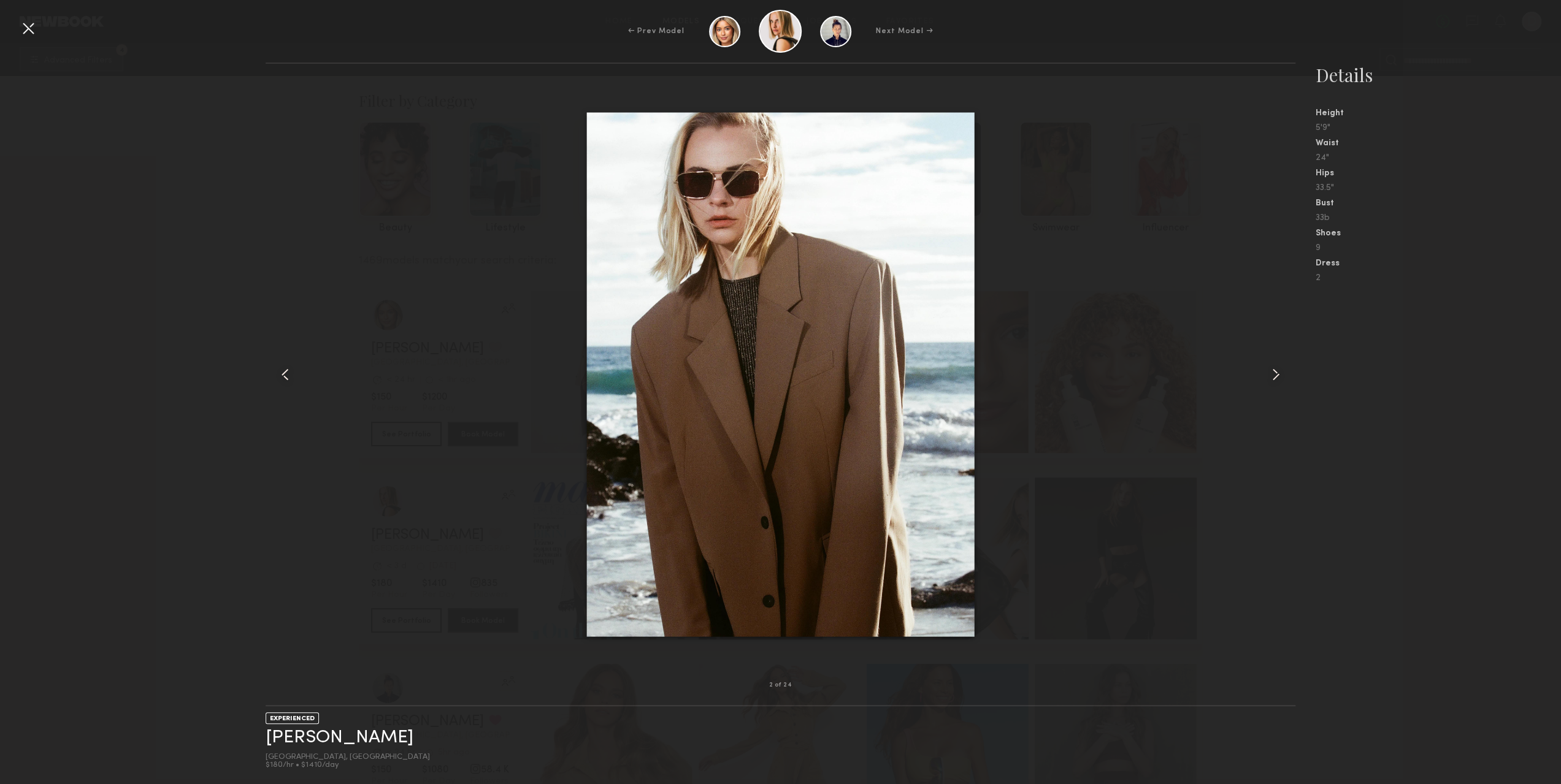
click at [1264, 371] on div at bounding box center [1275, 374] width 41 height 583
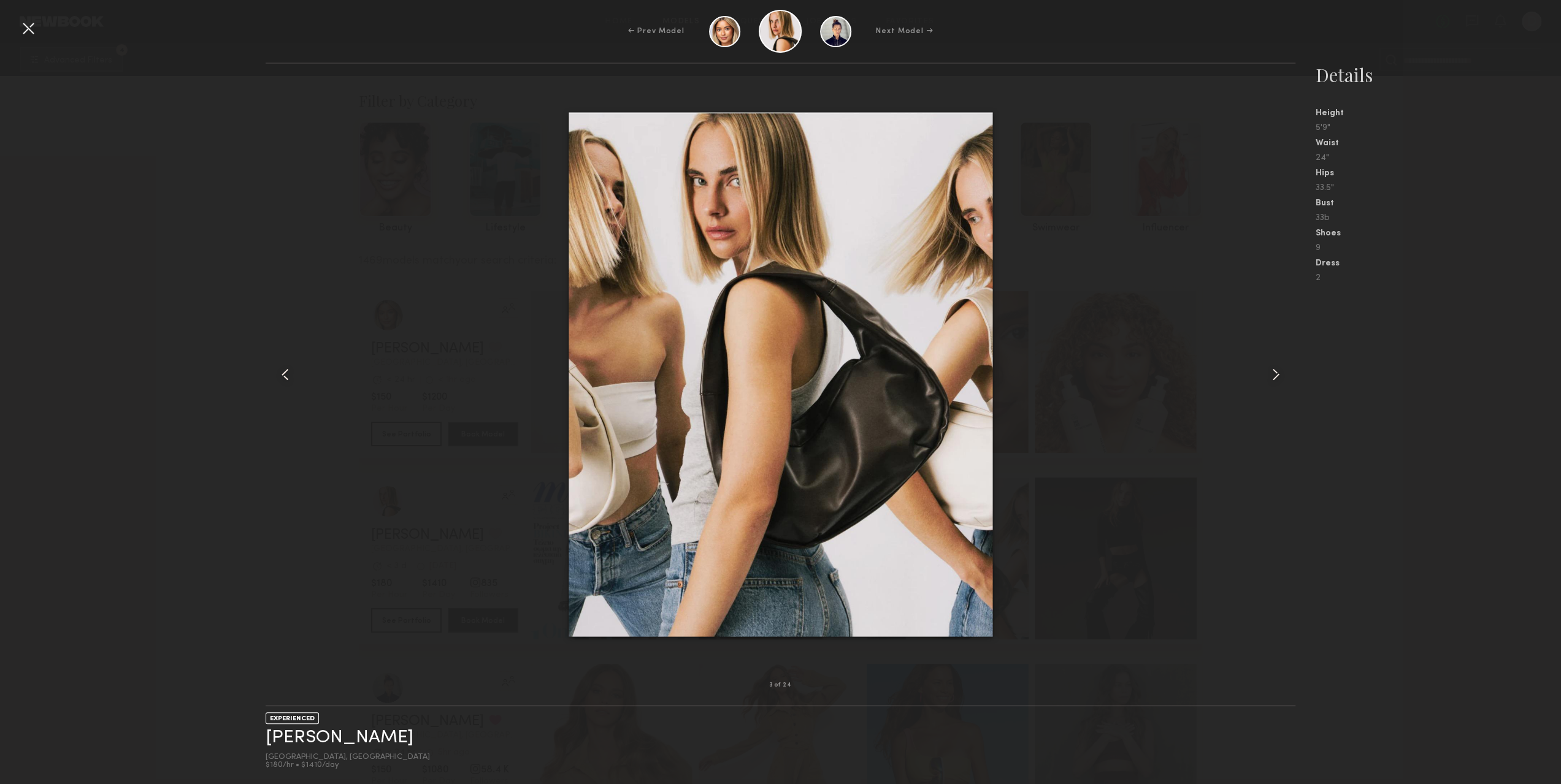
click at [1264, 371] on div at bounding box center [1275, 374] width 41 height 583
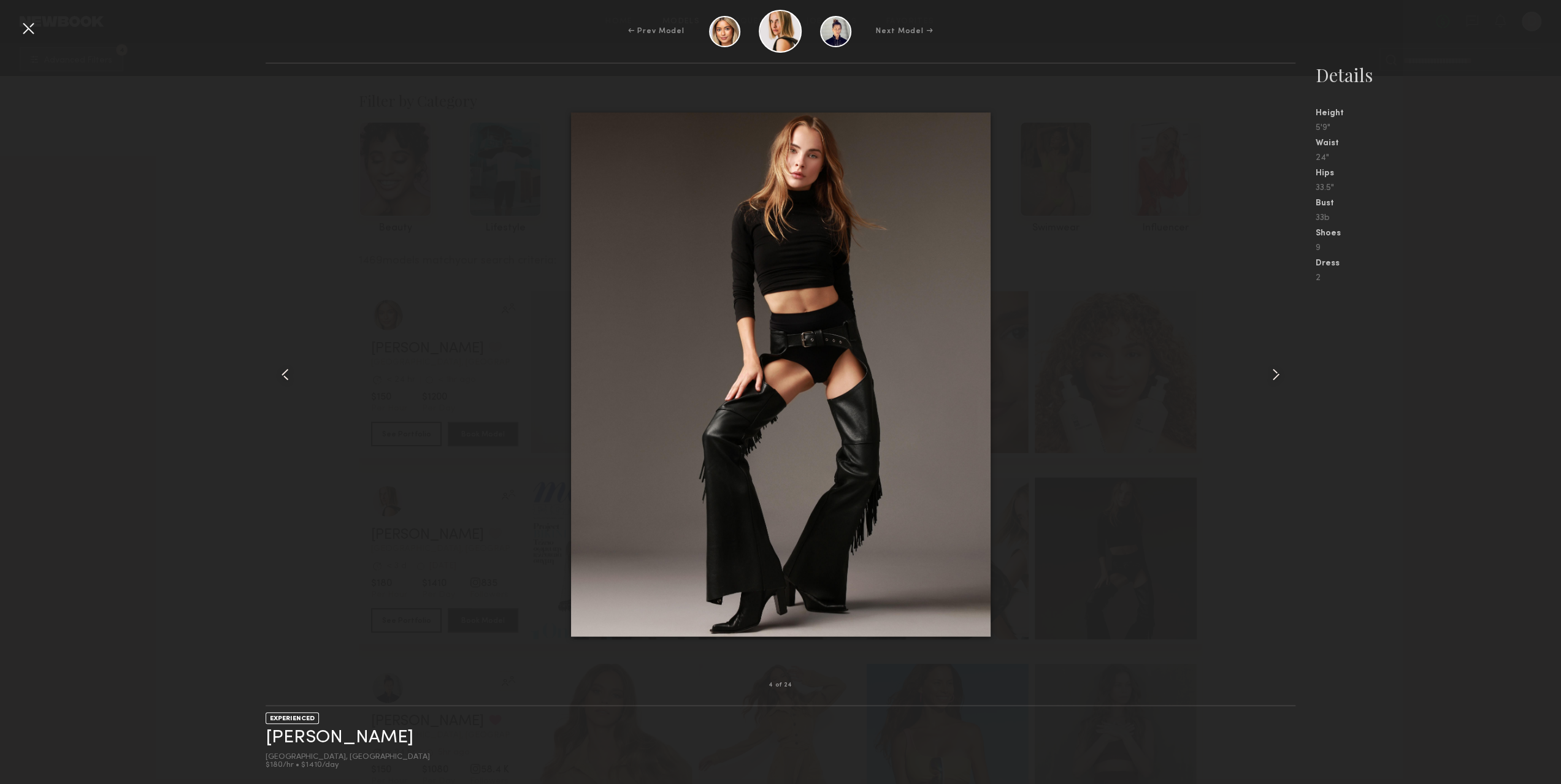
click at [1264, 371] on div at bounding box center [1275, 374] width 41 height 583
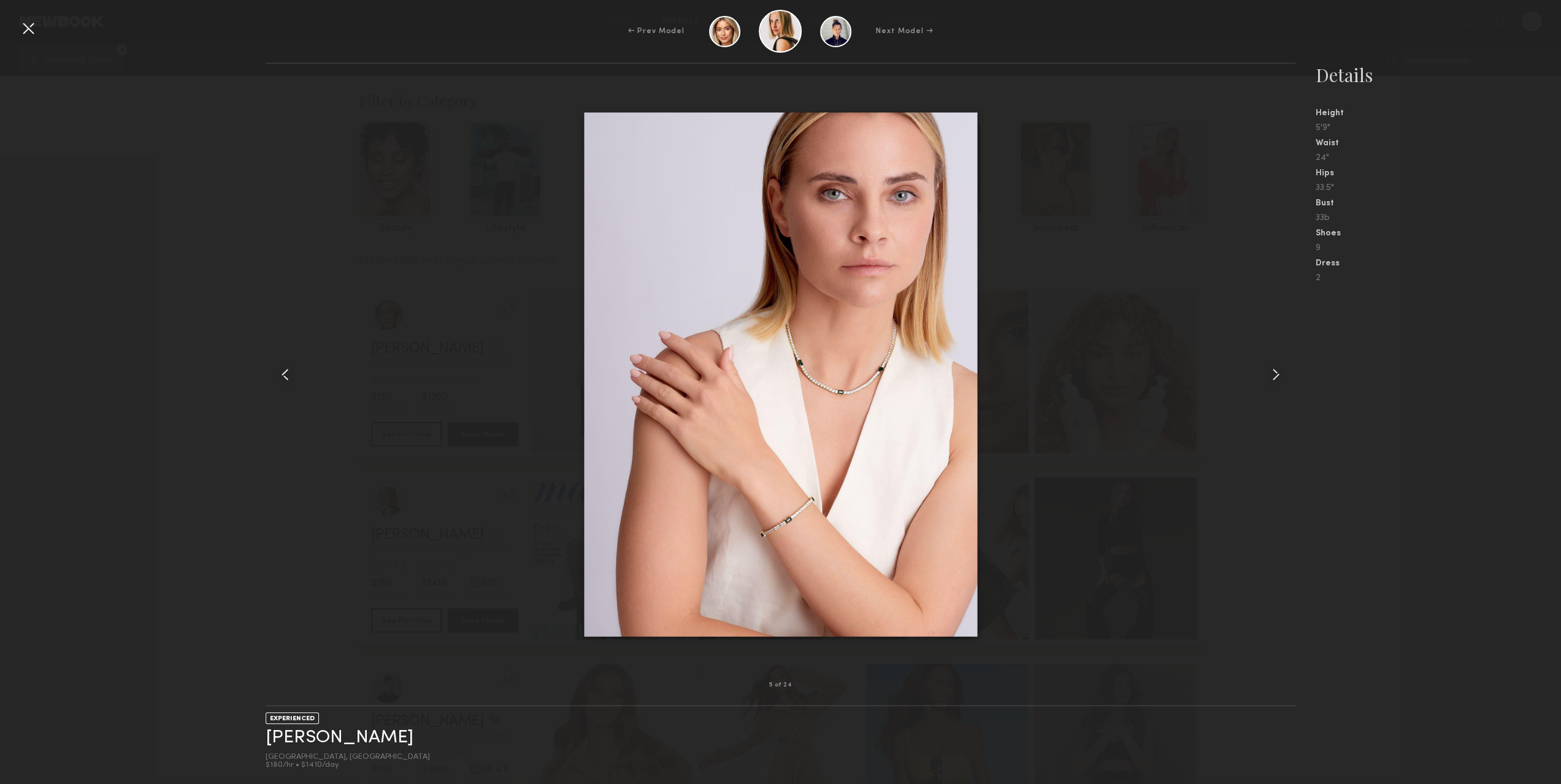
click at [1264, 371] on div at bounding box center [1275, 374] width 41 height 583
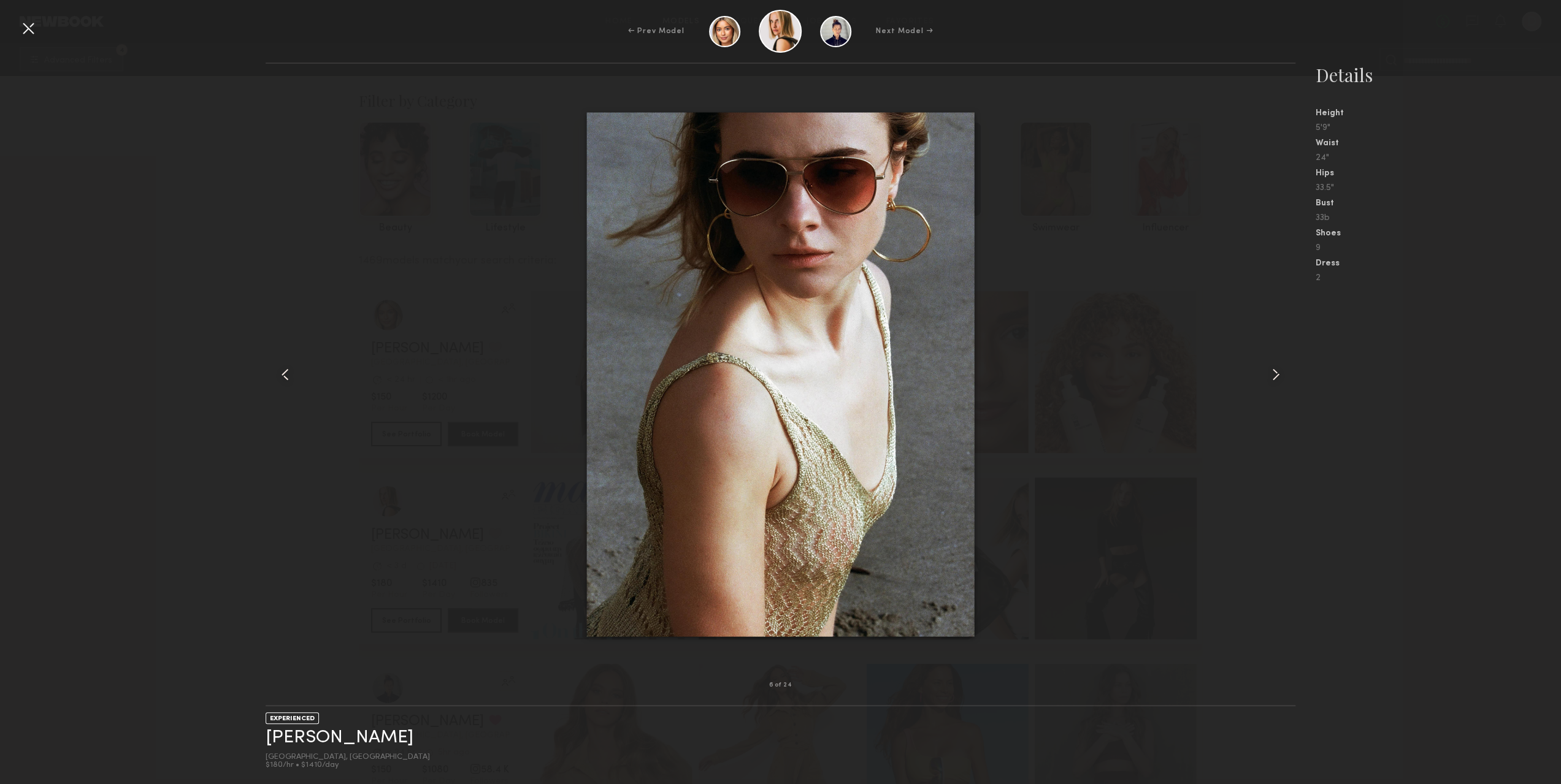
click at [1264, 371] on div at bounding box center [1275, 374] width 41 height 583
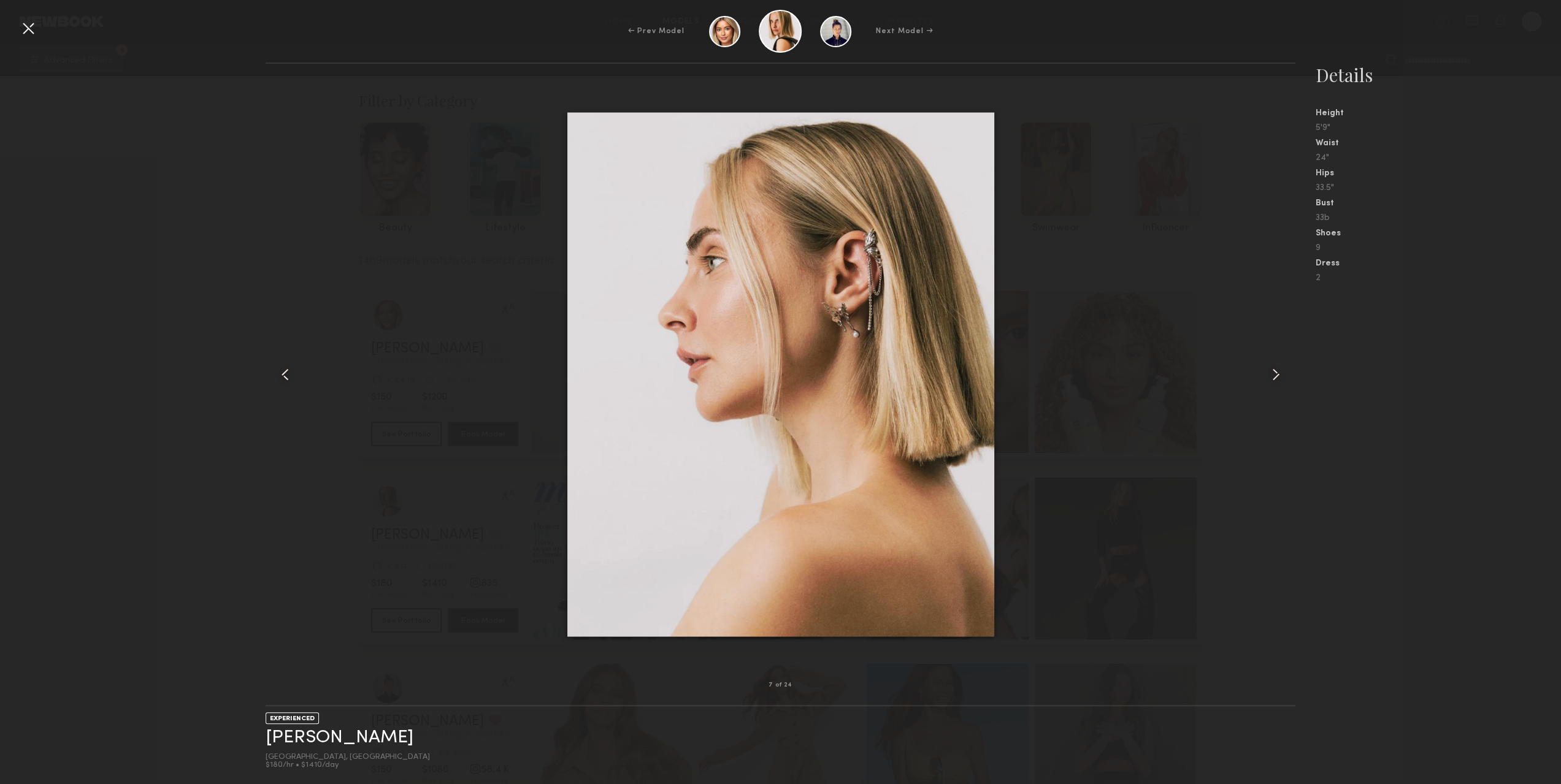
click at [1264, 371] on div at bounding box center [1275, 374] width 41 height 583
